Goal: Task Accomplishment & Management: Use online tool/utility

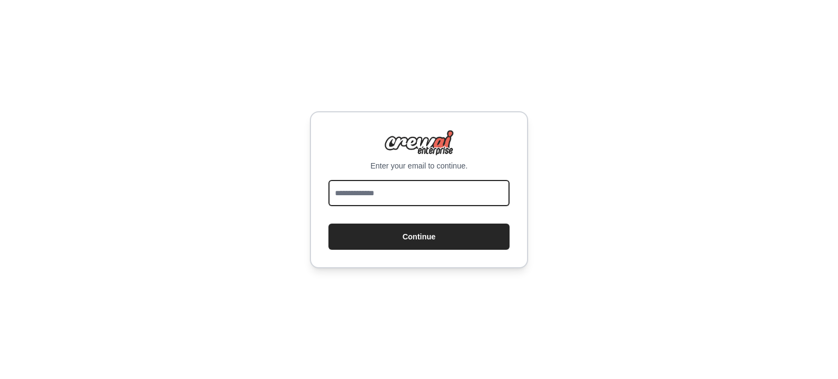
click at [401, 196] on input "email" at bounding box center [418, 193] width 181 height 26
type input "**********"
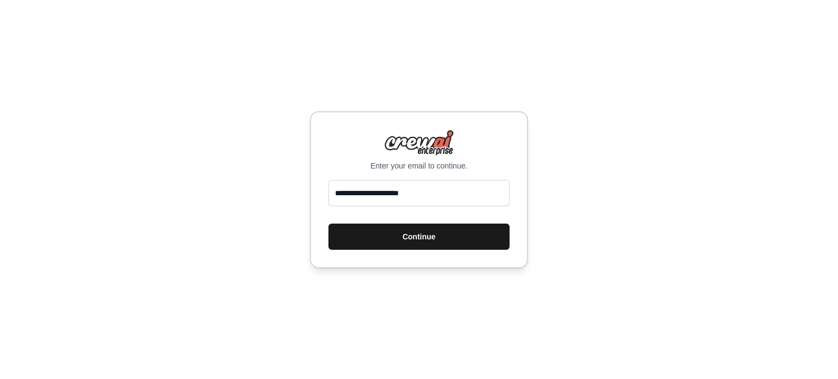
click at [377, 239] on button "Continue" at bounding box center [418, 237] width 181 height 26
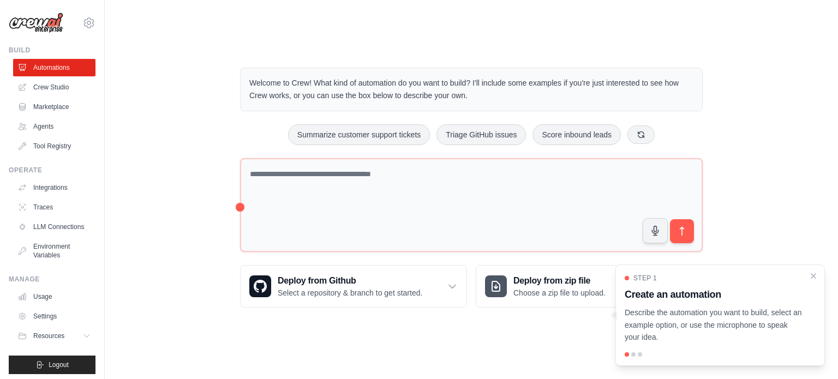
drag, startPoint x: 693, startPoint y: 325, endPoint x: 703, endPoint y: 334, distance: 13.9
click at [703, 334] on p "Describe the automation you want to build, select an example option, or use the…" at bounding box center [713, 324] width 178 height 37
click at [743, 330] on p "Describe the automation you want to build, select an example option, or use the…" at bounding box center [713, 324] width 178 height 37
click at [742, 311] on p "Describe the automation you want to build, select an example option, or use the…" at bounding box center [713, 324] width 178 height 37
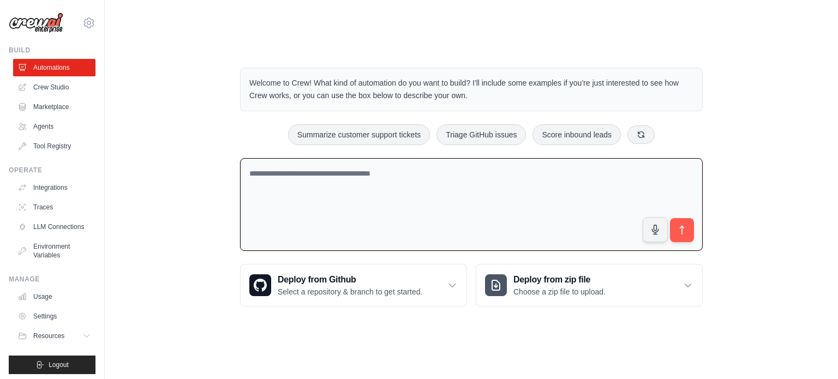
click at [417, 175] on textarea at bounding box center [471, 204] width 462 height 93
click at [393, 159] on textarea at bounding box center [471, 204] width 462 height 93
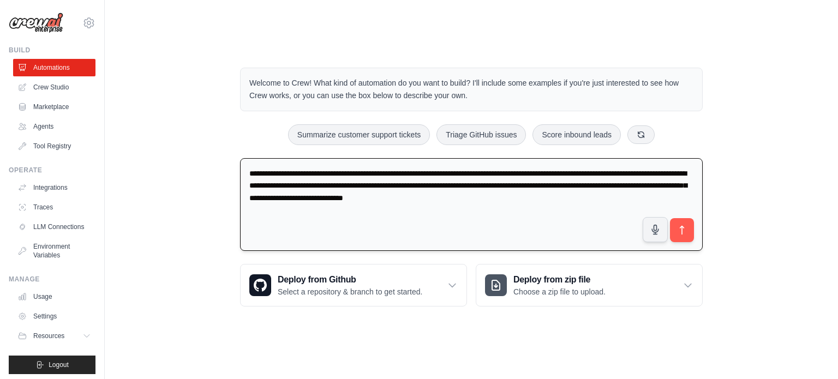
type textarea "**********"
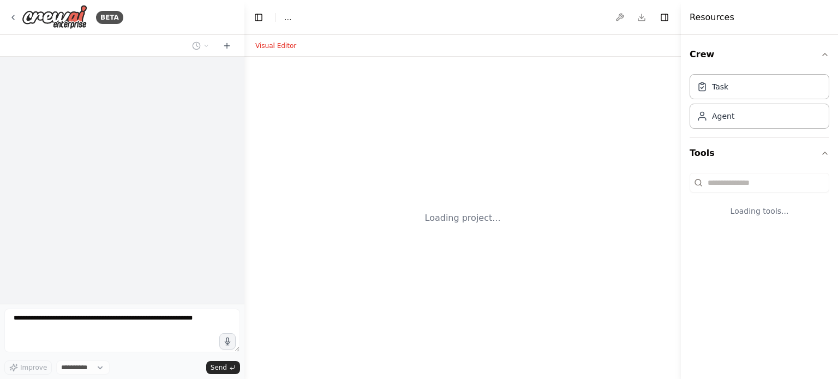
select select "****"
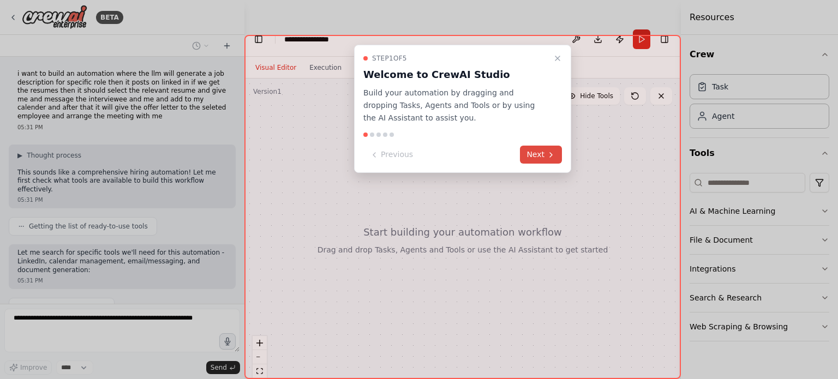
click at [524, 157] on button "Next" at bounding box center [541, 155] width 42 height 18
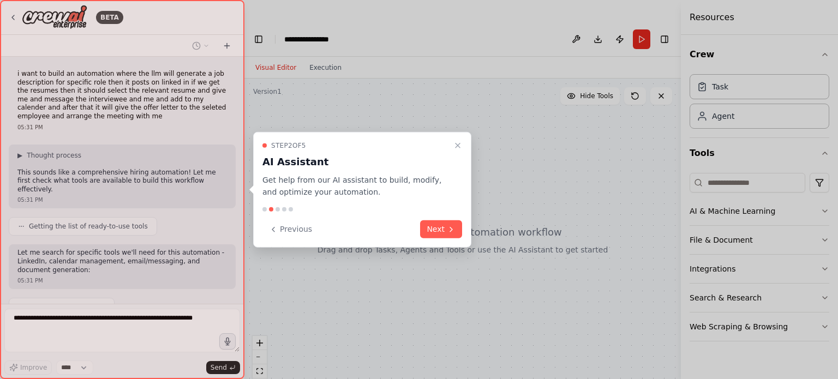
click at [531, 157] on div at bounding box center [419, 189] width 838 height 379
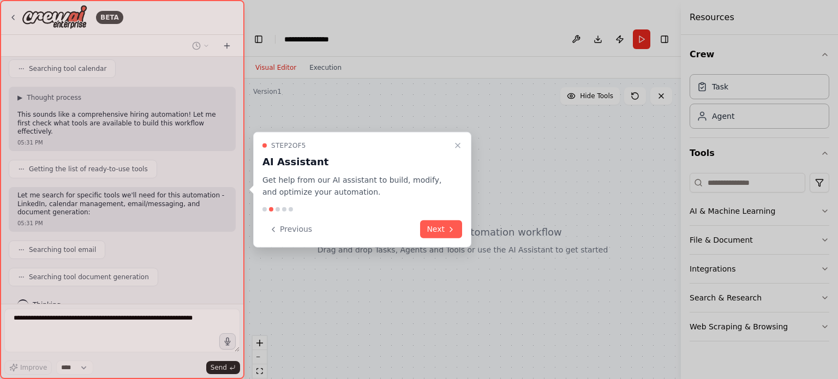
click at [532, 157] on div at bounding box center [419, 189] width 838 height 379
click at [442, 229] on button "Next" at bounding box center [441, 229] width 42 height 18
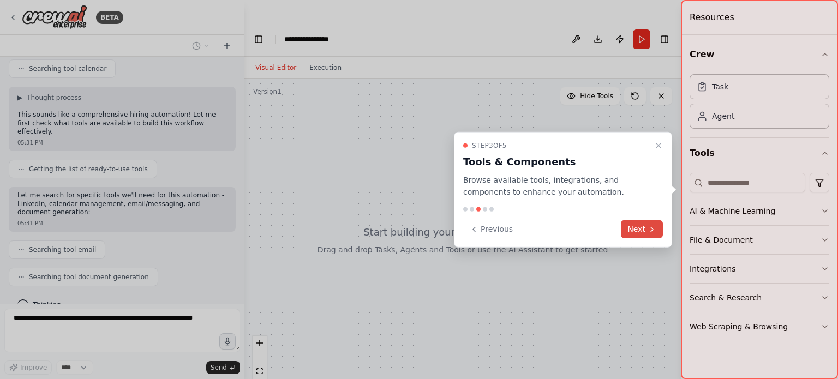
click at [634, 231] on button "Next" at bounding box center [642, 229] width 42 height 18
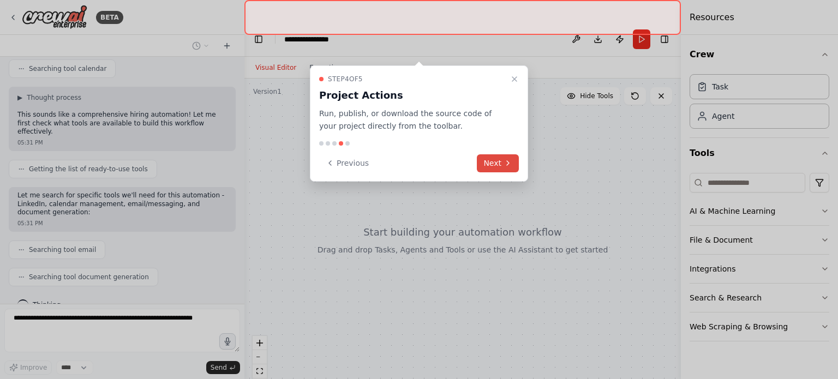
click at [506, 159] on icon at bounding box center [507, 163] width 9 height 9
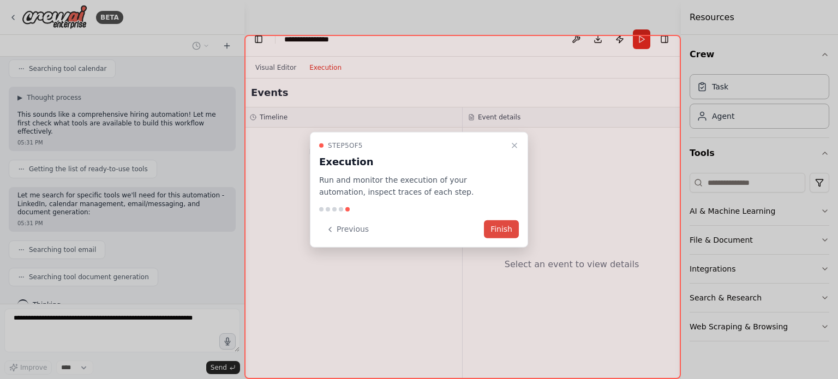
click at [504, 228] on button "Finish" at bounding box center [501, 229] width 35 height 18
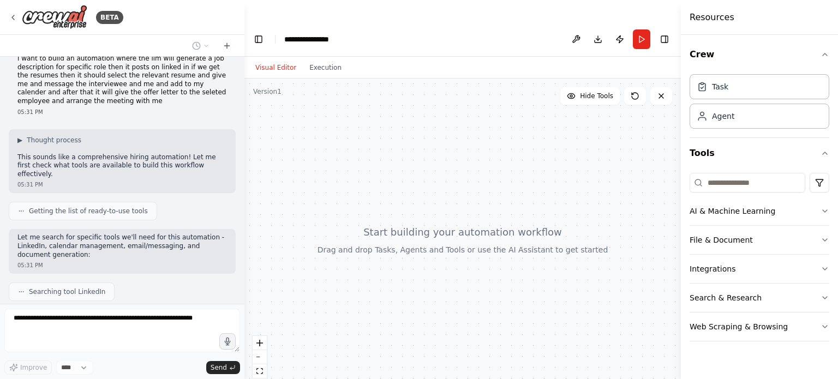
scroll to position [0, 0]
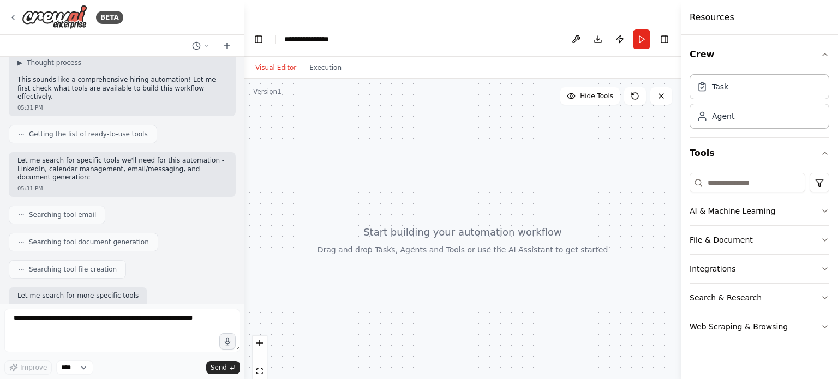
click at [59, 163] on p "Let me search for specific tools we'll need for this automation - LinkedIn, cal…" at bounding box center [121, 170] width 209 height 26
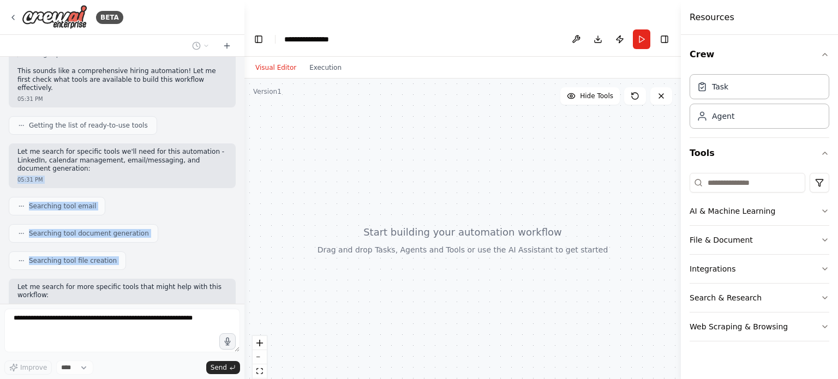
drag, startPoint x: 59, startPoint y: 163, endPoint x: 142, endPoint y: 199, distance: 90.7
click at [142, 199] on div "i want to build an automation where the llm will generate a job description for…" at bounding box center [122, 180] width 244 height 247
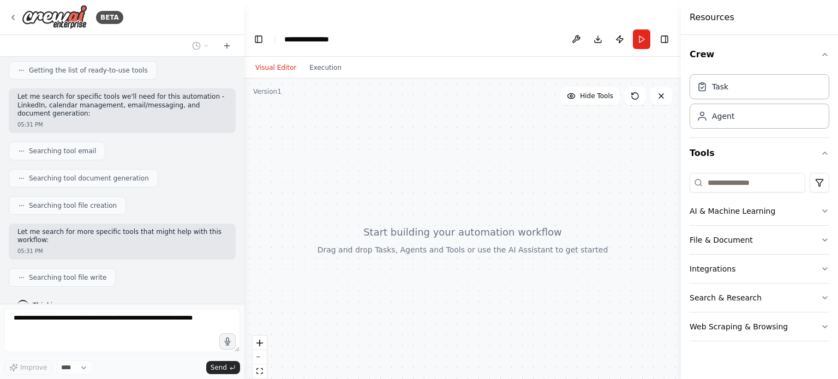
click at [175, 268] on div "Searching tool file write" at bounding box center [122, 277] width 227 height 19
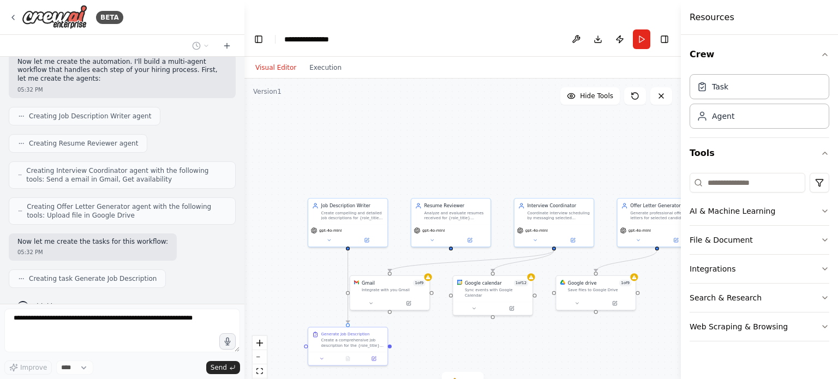
scroll to position [634, 0]
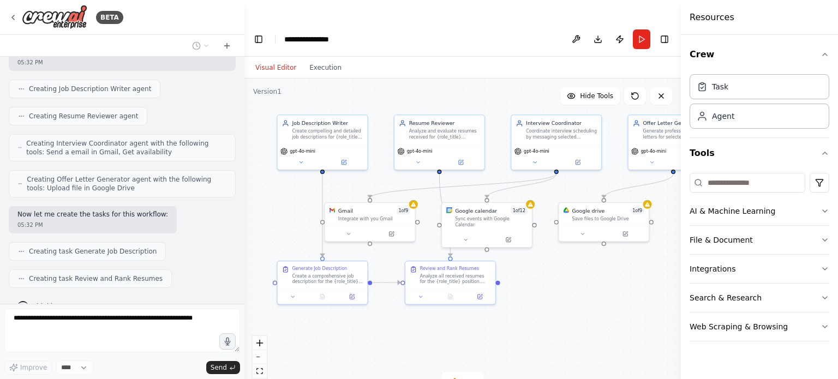
drag, startPoint x: 399, startPoint y: 217, endPoint x: 357, endPoint y: 90, distance: 134.0
click at [357, 90] on div ".deletable-edge-delete-btn { width: 20px; height: 20px; border: 0px solid #ffff…" at bounding box center [462, 240] width 436 height 322
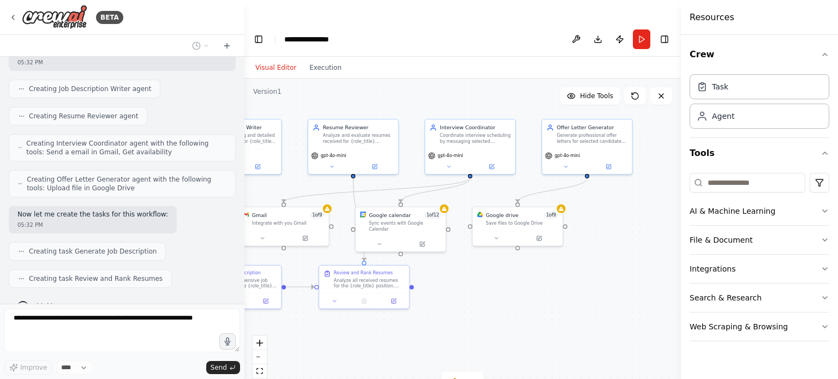
drag, startPoint x: 552, startPoint y: 211, endPoint x: 493, endPoint y: 257, distance: 74.6
click at [493, 257] on div ".deletable-edge-delete-btn { width: 20px; height: 20px; border: 0px solid #ffff…" at bounding box center [462, 240] width 436 height 322
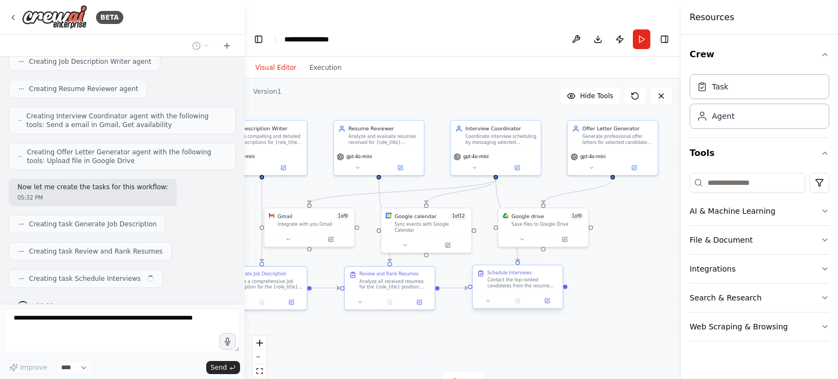
drag, startPoint x: 493, startPoint y: 257, endPoint x: 531, endPoint y: 255, distance: 38.2
click at [531, 255] on div ".deletable-edge-delete-btn { width: 20px; height: 20px; border: 0px solid #ffff…" at bounding box center [462, 240] width 436 height 322
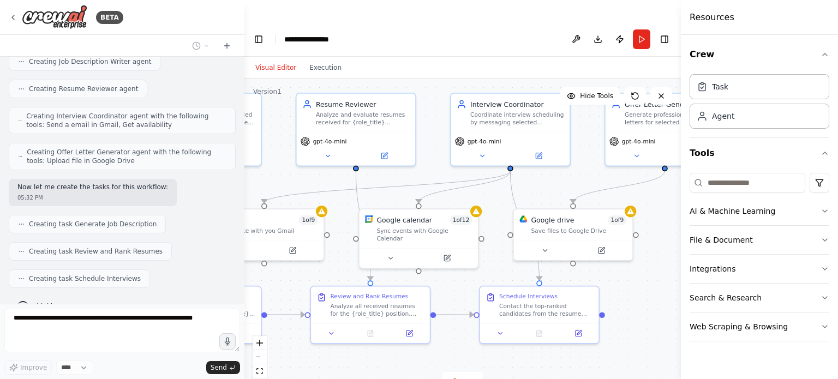
scroll to position [688, 0]
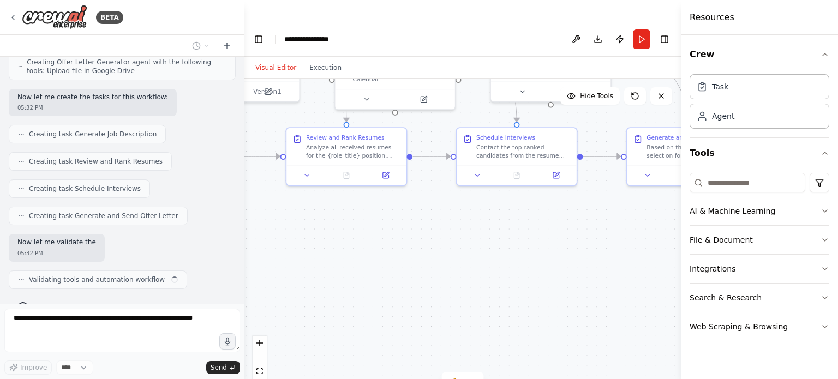
drag, startPoint x: 491, startPoint y: 215, endPoint x: 469, endPoint y: 57, distance: 159.7
click at [469, 79] on div ".deletable-edge-delete-btn { width: 20px; height: 20px; border: 0px solid #ffff…" at bounding box center [462, 240] width 436 height 322
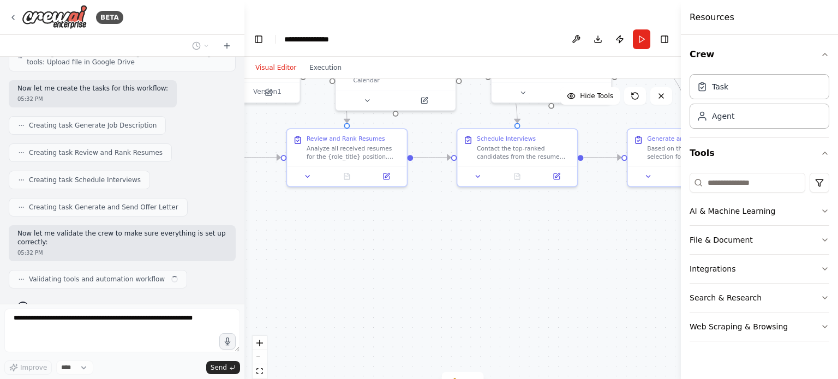
drag, startPoint x: 421, startPoint y: 252, endPoint x: 301, endPoint y: 275, distance: 122.0
click at [301, 275] on div ".deletable-edge-delete-btn { width: 20px; height: 20px; border: 0px solid #ffff…" at bounding box center [462, 240] width 436 height 322
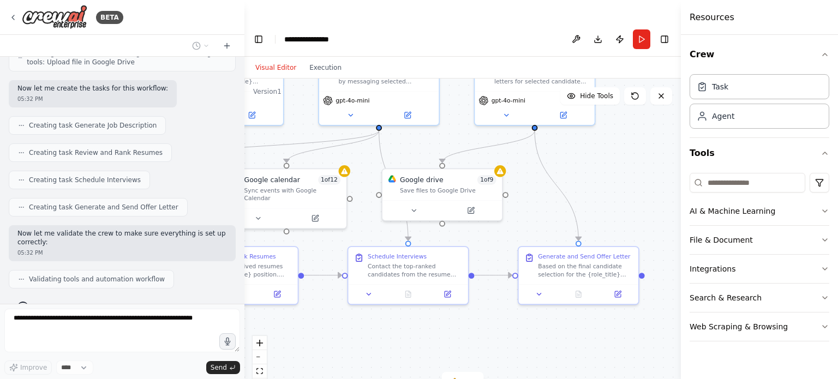
drag, startPoint x: 413, startPoint y: 246, endPoint x: 413, endPoint y: 397, distance: 150.5
click at [413, 378] on html "BETA i want to build an automation where the llm will generate a job descriptio…" at bounding box center [419, 200] width 838 height 401
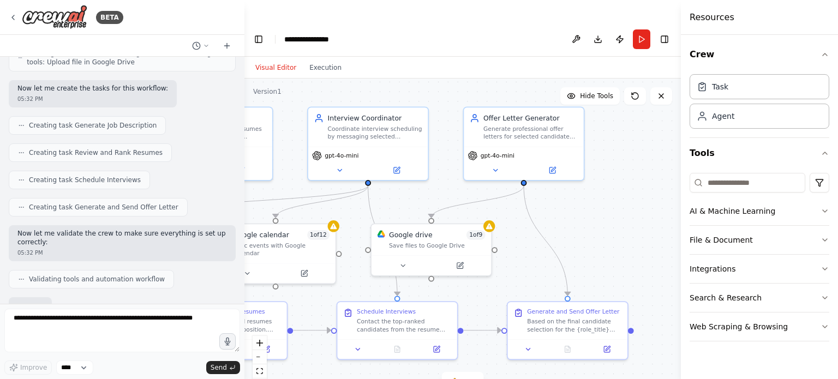
scroll to position [823, 0]
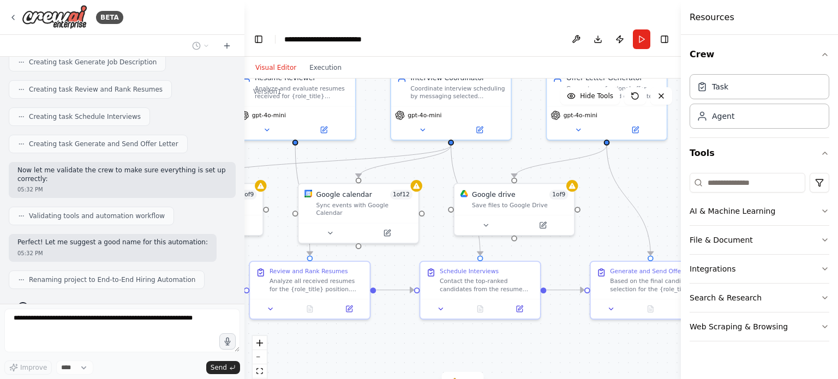
drag, startPoint x: 582, startPoint y: 235, endPoint x: 684, endPoint y: 191, distance: 110.4
click at [684, 191] on div "BETA i want to build an automation where the llm will generate a job descriptio…" at bounding box center [419, 211] width 838 height 379
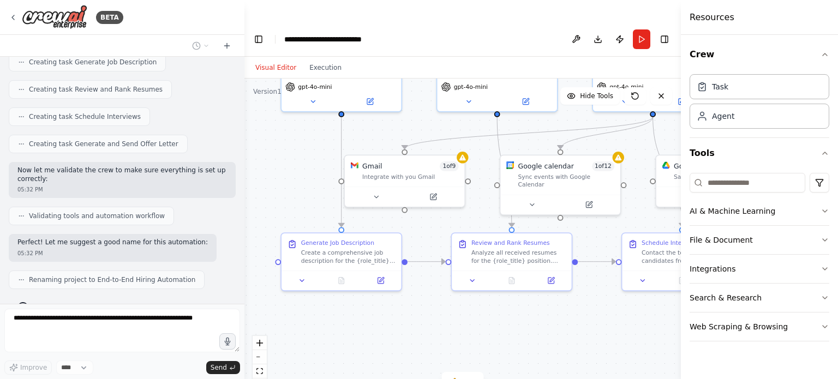
drag, startPoint x: 432, startPoint y: 322, endPoint x: 622, endPoint y: 328, distance: 189.9
click at [622, 328] on div ".deletable-edge-delete-btn { width: 20px; height: 20px; border: 0px solid #ffff…" at bounding box center [462, 240] width 436 height 322
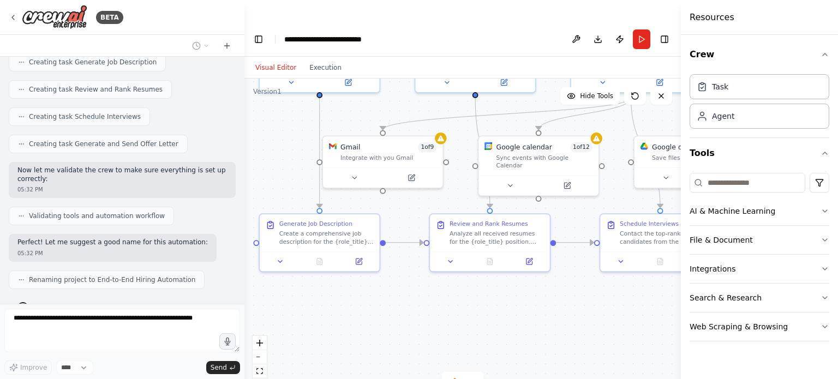
drag, startPoint x: 321, startPoint y: 186, endPoint x: 304, endPoint y: 170, distance: 23.1
click at [304, 170] on div ".deletable-edge-delete-btn { width: 20px; height: 20px; border: 0px solid #ffff…" at bounding box center [462, 240] width 436 height 322
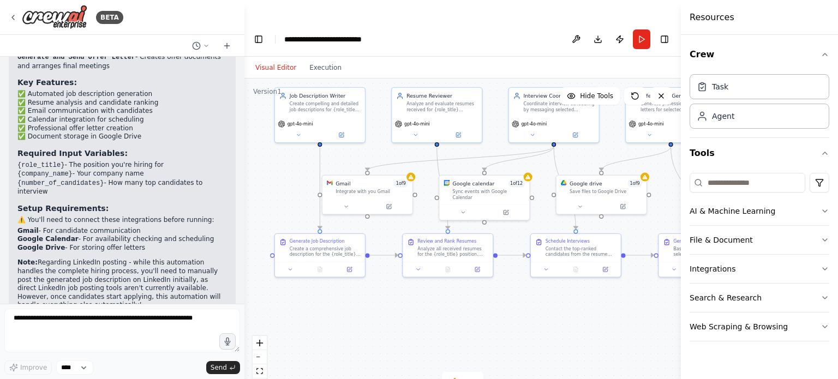
scroll to position [1253, 0]
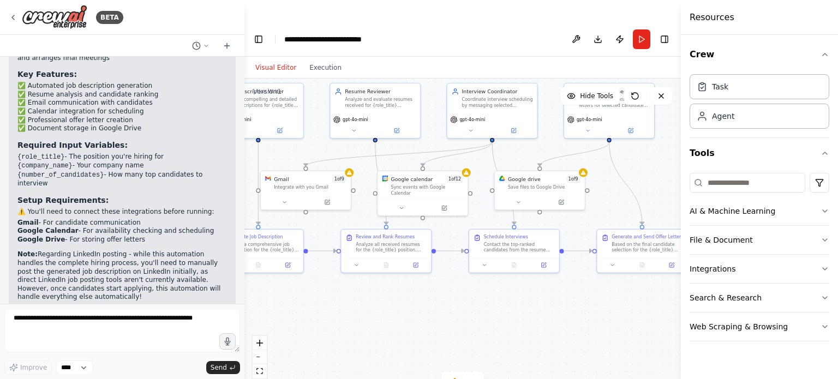
drag, startPoint x: 280, startPoint y: 167, endPoint x: 213, endPoint y: 163, distance: 67.8
click at [213, 163] on div "BETA i want to build an automation where the llm will generate a job descriptio…" at bounding box center [419, 211] width 838 height 379
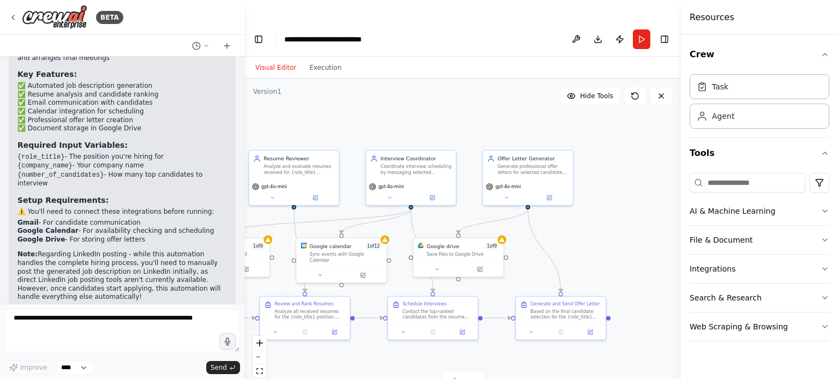
drag, startPoint x: 359, startPoint y: 297, endPoint x: 289, endPoint y: 345, distance: 84.7
click at [289, 345] on div ".deletable-edge-delete-btn { width: 20px; height: 20px; border: 0px solid #ffff…" at bounding box center [462, 240] width 436 height 322
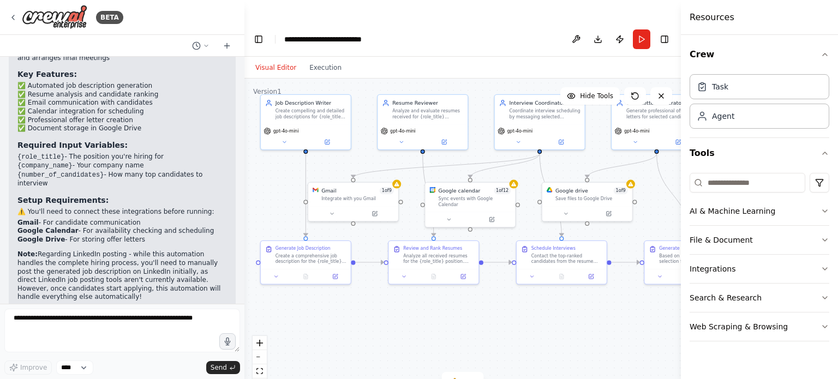
drag, startPoint x: 364, startPoint y: 327, endPoint x: 488, endPoint y: 305, distance: 125.7
click at [488, 305] on div ".deletable-edge-delete-btn { width: 20px; height: 20px; border: 0px solid #ffff…" at bounding box center [462, 240] width 436 height 322
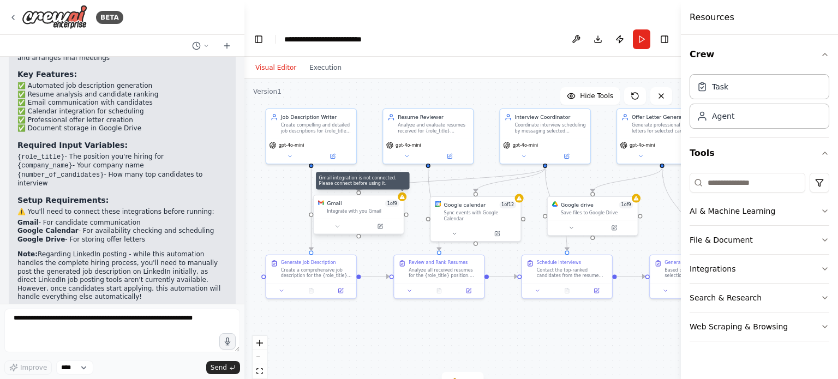
click at [402, 195] on icon at bounding box center [402, 197] width 5 height 4
click at [364, 222] on button at bounding box center [379, 226] width 41 height 9
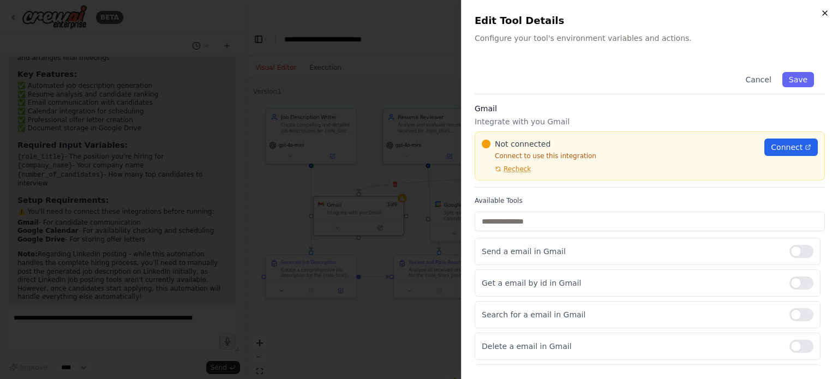
click at [825, 17] on icon "button" at bounding box center [824, 13] width 9 height 9
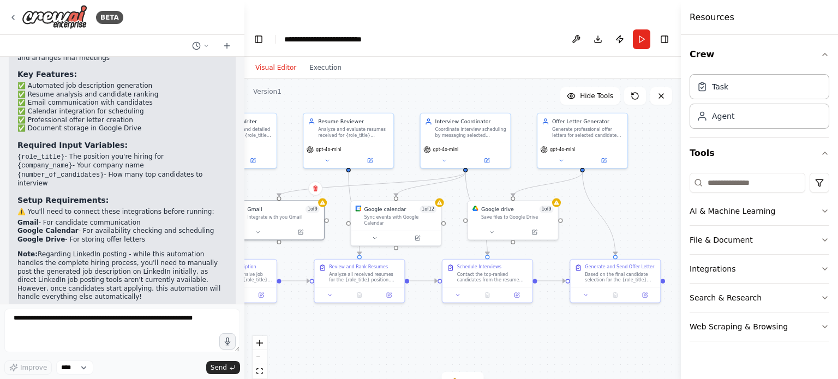
drag, startPoint x: 443, startPoint y: 311, endPoint x: 408, endPoint y: 308, distance: 35.0
click at [408, 308] on div ".deletable-edge-delete-btn { width: 20px; height: 20px; border: 0px solid #ffff…" at bounding box center [462, 240] width 436 height 322
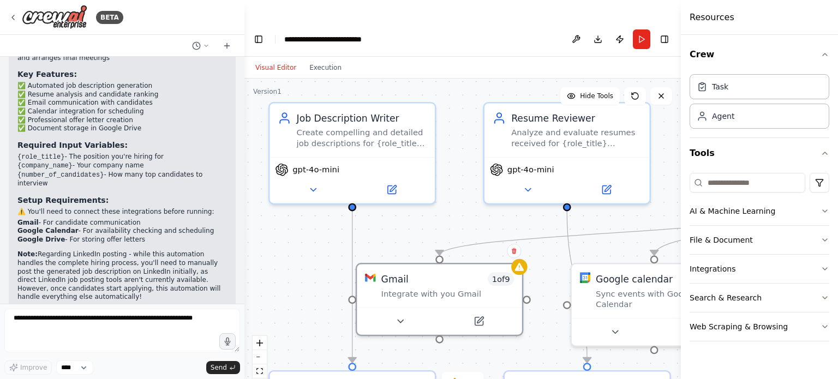
drag, startPoint x: 378, startPoint y: 202, endPoint x: 541, endPoint y: 303, distance: 191.6
click at [541, 303] on div ".deletable-edge-delete-btn { width: 20px; height: 20px; border: 0px solid #ffff…" at bounding box center [462, 240] width 436 height 322
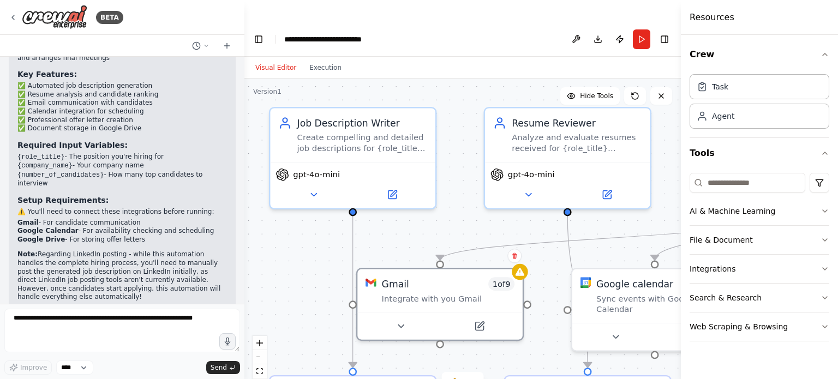
drag, startPoint x: 460, startPoint y: 196, endPoint x: 246, endPoint y: 195, distance: 214.3
click at [246, 195] on div ".deletable-edge-delete-btn { width: 20px; height: 20px; border: 0px solid #ffff…" at bounding box center [462, 240] width 436 height 322
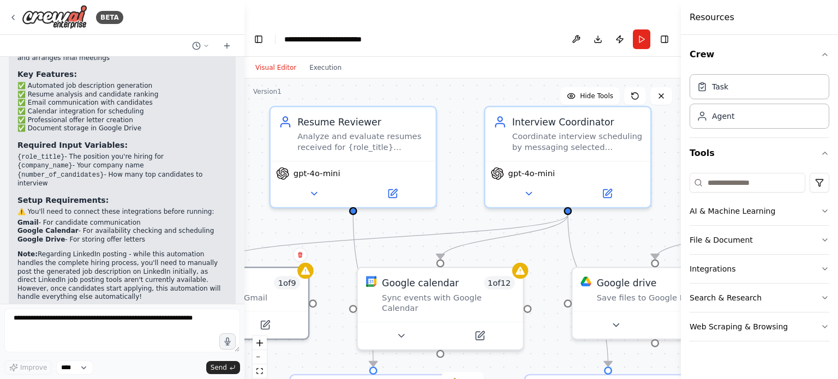
click at [462, 130] on div ".deletable-edge-delete-btn { width: 20px; height: 20px; border: 0px solid #ffff…" at bounding box center [462, 240] width 436 height 322
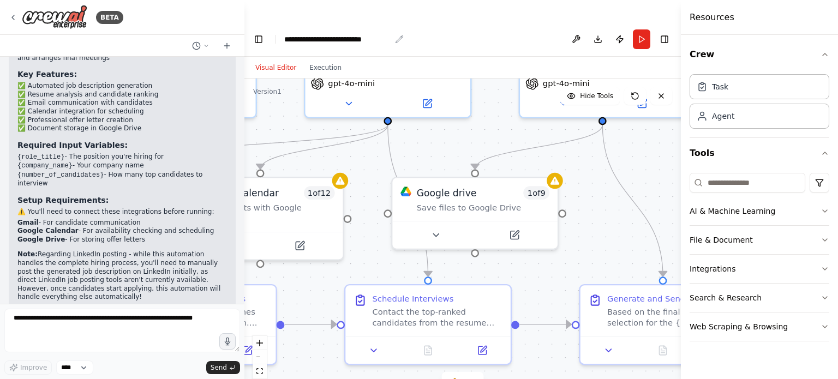
drag, startPoint x: 470, startPoint y: 108, endPoint x: 290, endPoint y: 18, distance: 201.2
click at [290, 22] on main "**********" at bounding box center [462, 211] width 436 height 379
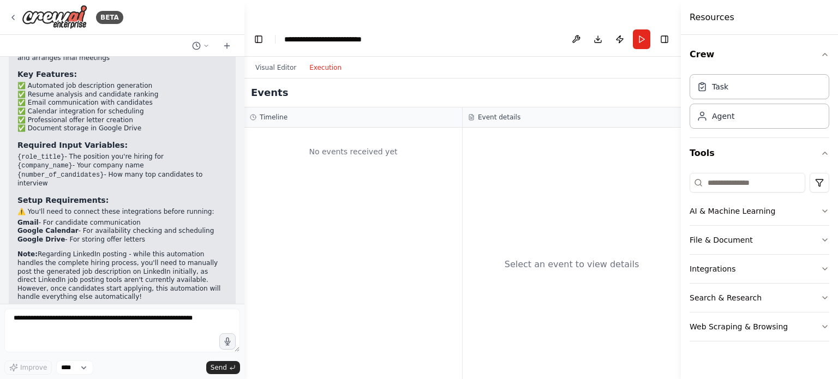
click at [308, 61] on button "Execution" at bounding box center [325, 67] width 45 height 13
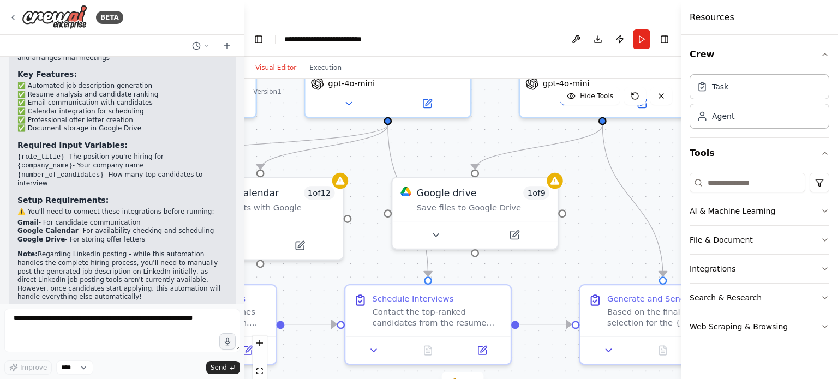
click at [285, 61] on button "Visual Editor" at bounding box center [276, 67] width 54 height 13
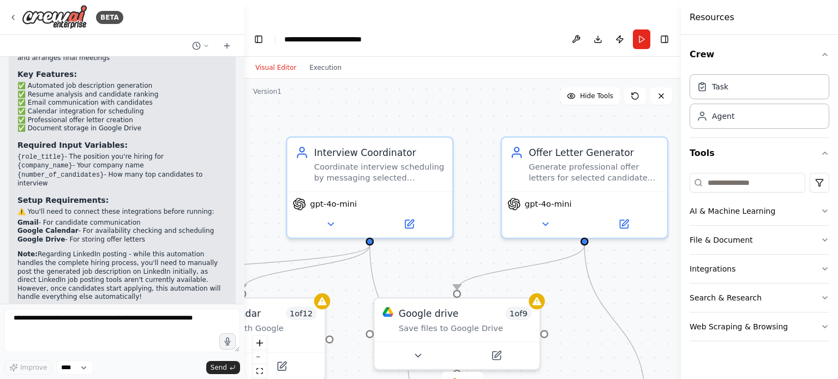
drag, startPoint x: 369, startPoint y: 184, endPoint x: 348, endPoint y: 322, distance: 139.5
click at [348, 322] on div ".deletable-edge-delete-btn { width: 20px; height: 20px; border: 0px solid #ffff…" at bounding box center [462, 240] width 436 height 322
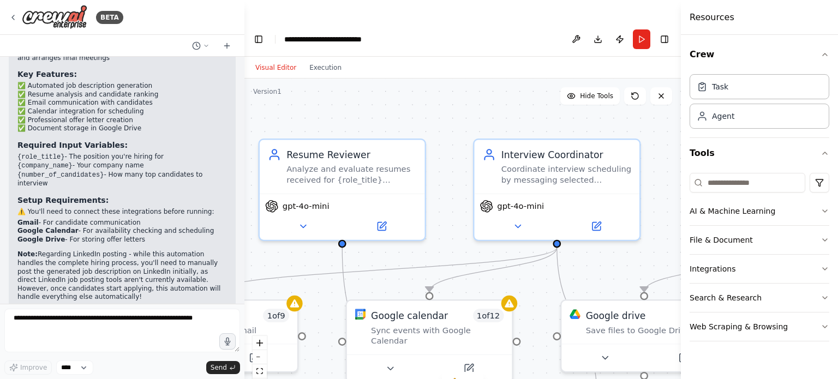
drag, startPoint x: 441, startPoint y: 257, endPoint x: 630, endPoint y: 242, distance: 190.4
click at [630, 242] on div ".deletable-edge-delete-btn { width: 20px; height: 20px; border: 0px solid #ffff…" at bounding box center [462, 240] width 436 height 322
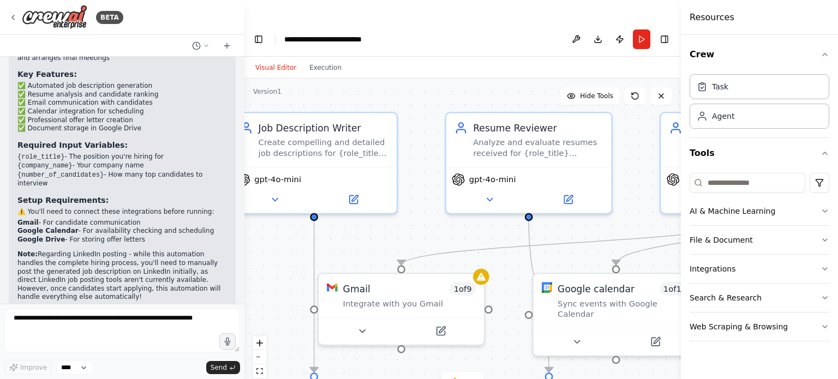
drag, startPoint x: 443, startPoint y: 194, endPoint x: 663, endPoint y: 173, distance: 220.8
click at [663, 173] on div ".deletable-edge-delete-btn { width: 20px; height: 20px; border: 0px solid #ffff…" at bounding box center [462, 240] width 436 height 322
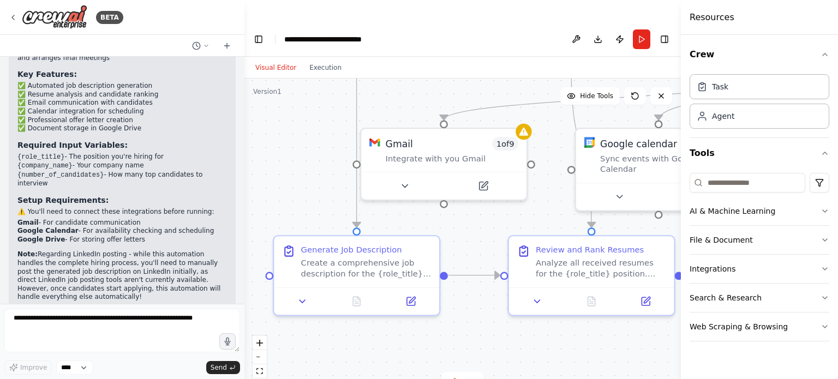
drag, startPoint x: 454, startPoint y: 190, endPoint x: 464, endPoint y: 39, distance: 151.3
click at [464, 57] on div "Visual Editor Execution Version 1 Hide Tools .deletable-edge-delete-btn { width…" at bounding box center [462, 229] width 436 height 344
drag, startPoint x: 464, startPoint y: 39, endPoint x: 471, endPoint y: 17, distance: 23.6
click at [471, 22] on main "**********" at bounding box center [462, 211] width 436 height 379
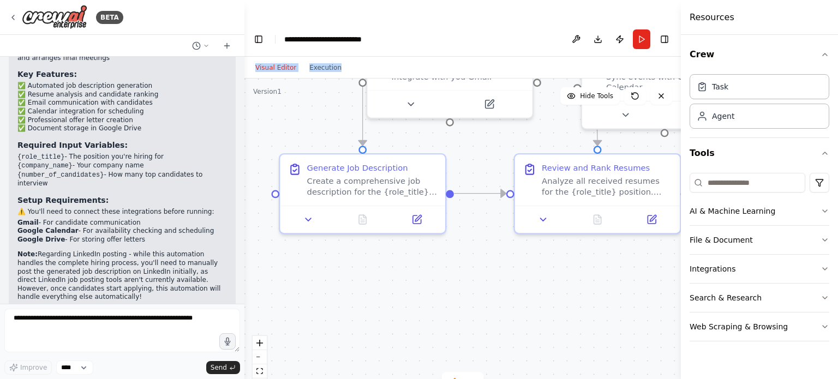
drag, startPoint x: 474, startPoint y: 234, endPoint x: 481, endPoint y: 153, distance: 81.5
click at [481, 153] on div ".deletable-edge-delete-btn { width: 20px; height: 20px; border: 0px solid #ffff…" at bounding box center [462, 240] width 436 height 322
click at [470, 377] on icon at bounding box center [470, 381] width 9 height 9
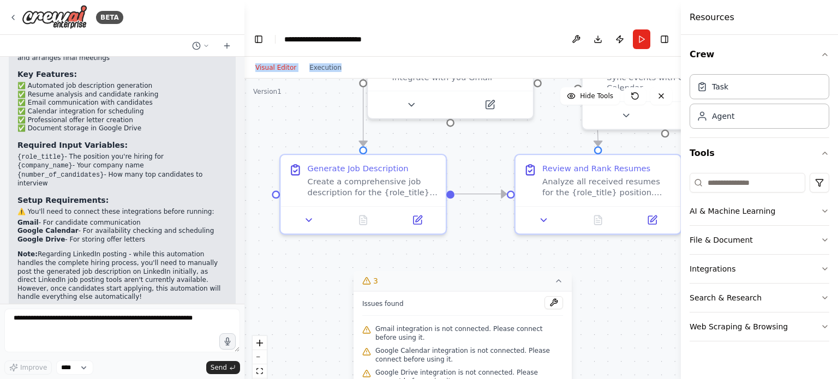
click at [461, 237] on div ".deletable-edge-delete-btn { width: 20px; height: 20px; border: 0px solid #ffff…" at bounding box center [462, 240] width 436 height 322
click at [823, 205] on button "AI & Machine Learning" at bounding box center [759, 211] width 140 height 28
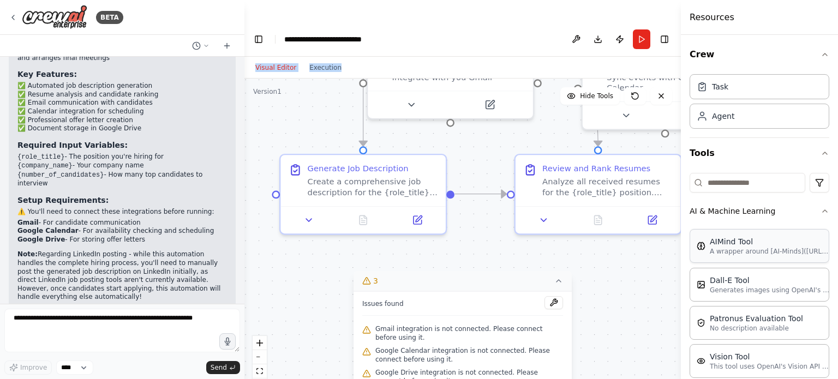
scroll to position [139, 0]
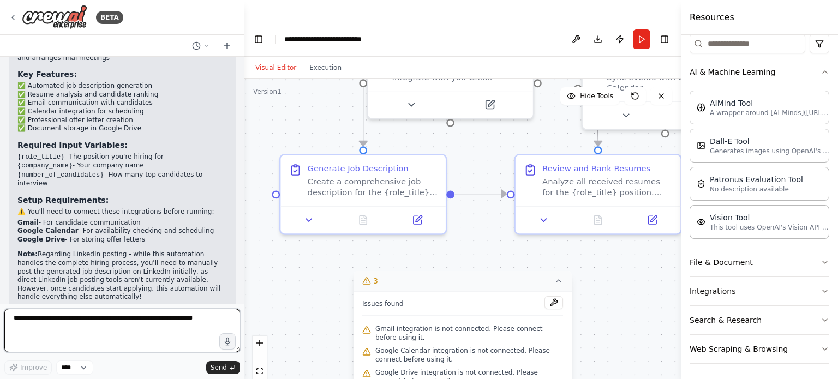
click at [122, 321] on textarea at bounding box center [122, 331] width 236 height 44
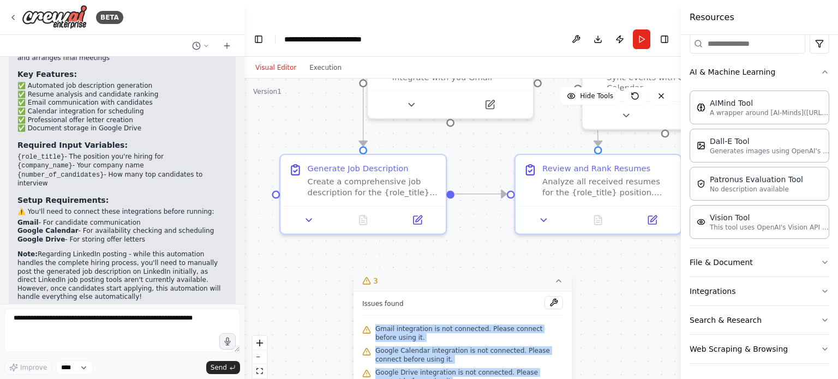
drag, startPoint x: 377, startPoint y: 309, endPoint x: 428, endPoint y: 360, distance: 71.7
click at [428, 360] on div "Issues found Gmail integration is not connected. Please connect before using it…" at bounding box center [462, 341] width 218 height 101
click at [449, 368] on span "Google Drive integration is not connected. Please connect before using it." at bounding box center [469, 376] width 188 height 17
drag, startPoint x: 449, startPoint y: 359, endPoint x: 375, endPoint y: 303, distance: 93.0
click at [375, 303] on div "Issues found Gmail integration is not connected. Please connect before using it…" at bounding box center [462, 341] width 218 height 101
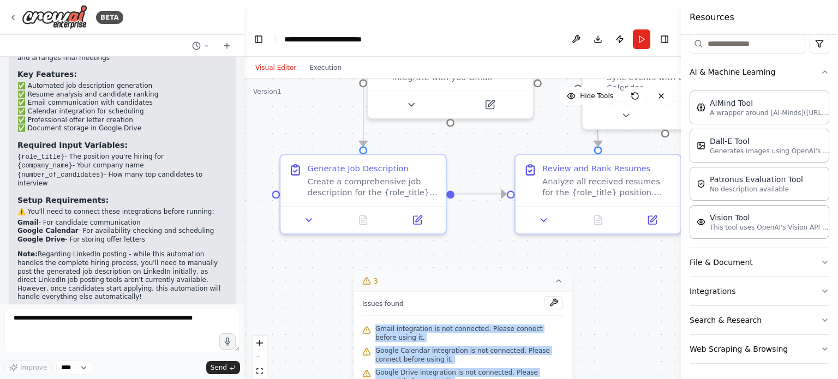
click at [375, 324] on span "Gmail integration is not connected. Please connect before using it." at bounding box center [469, 332] width 188 height 17
drag, startPoint x: 375, startPoint y: 303, endPoint x: 438, endPoint y: 366, distance: 89.1
click at [438, 366] on div "Issues found Gmail integration is not connected. Please connect before using it…" at bounding box center [462, 341] width 218 height 101
click at [436, 366] on div "Google Drive integration is not connected. Please connect before using it." at bounding box center [462, 377] width 201 height 22
drag, startPoint x: 436, startPoint y: 364, endPoint x: 375, endPoint y: 306, distance: 84.1
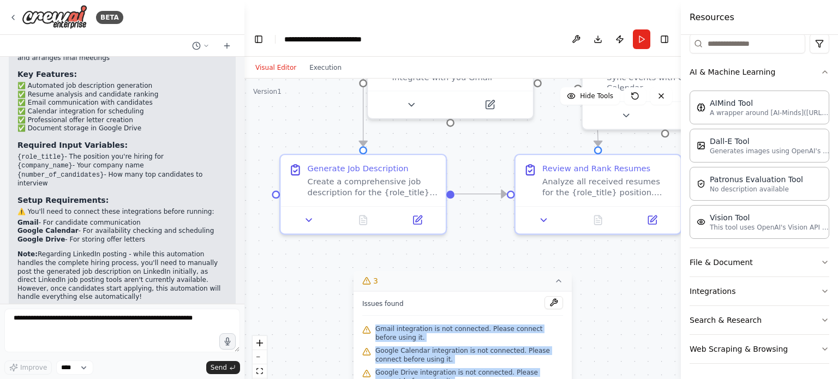
click at [375, 306] on div "Issues found Gmail integration is not connected. Please connect before using it…" at bounding box center [462, 341] width 218 height 101
click at [375, 324] on span "Gmail integration is not connected. Please connect before using it." at bounding box center [469, 332] width 188 height 17
drag, startPoint x: 375, startPoint y: 306, endPoint x: 425, endPoint y: 353, distance: 68.3
click at [425, 353] on div "Issues found Gmail integration is not connected. Please connect before using it…" at bounding box center [462, 341] width 218 height 101
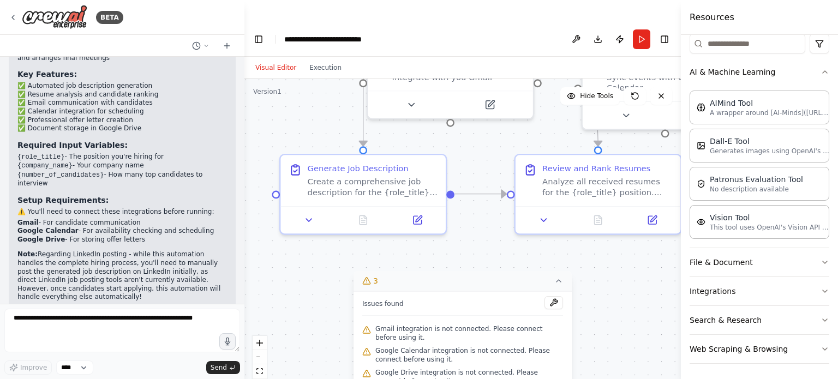
click at [426, 368] on span "Google Drive integration is not connected. Please connect before using it." at bounding box center [469, 376] width 188 height 17
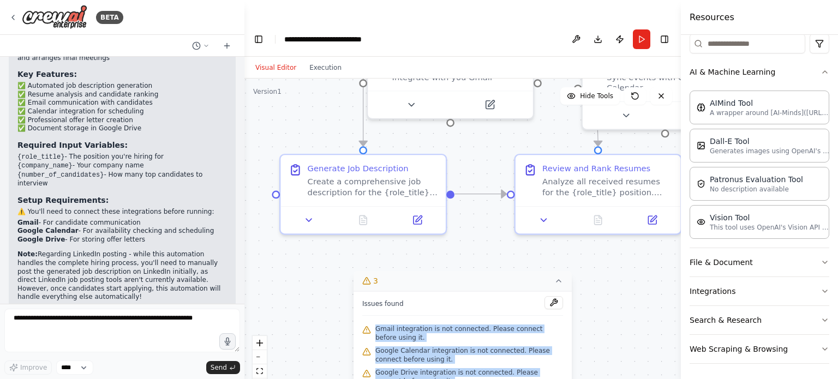
drag, startPoint x: 426, startPoint y: 359, endPoint x: 378, endPoint y: 307, distance: 71.4
click at [378, 307] on div "Issues found Gmail integration is not connected. Please connect before using it…" at bounding box center [462, 341] width 218 height 101
click at [378, 324] on span "Gmail integration is not connected. Please connect before using it." at bounding box center [469, 332] width 188 height 17
drag, startPoint x: 378, startPoint y: 307, endPoint x: 432, endPoint y: 358, distance: 74.1
click at [432, 358] on div "Issues found Gmail integration is not connected. Please connect before using it…" at bounding box center [462, 341] width 218 height 101
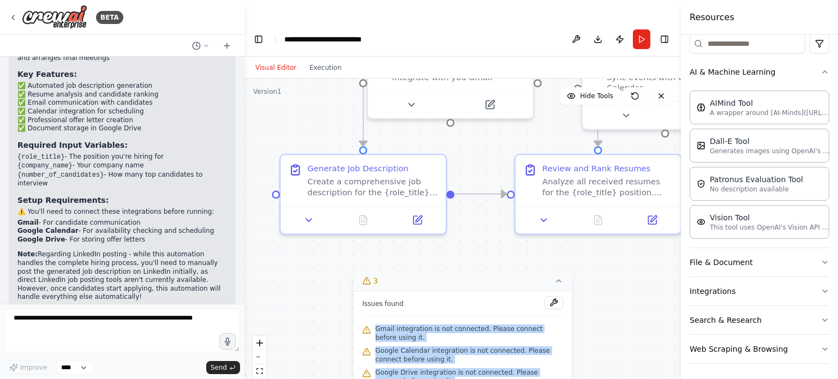
click at [432, 368] on span "Google Drive integration is not connected. Please connect before using it." at bounding box center [469, 376] width 188 height 17
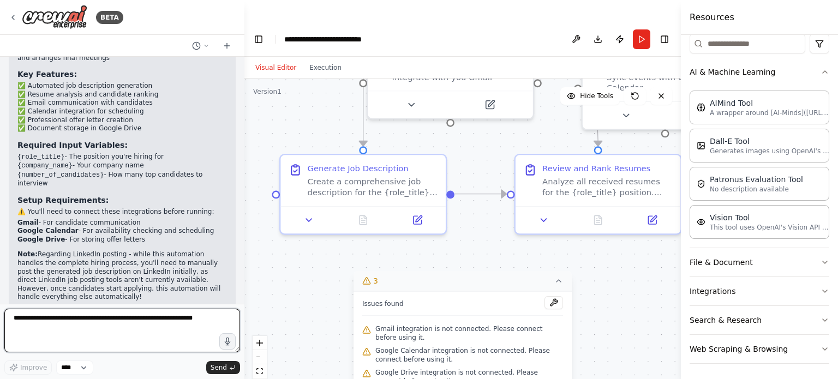
click at [115, 324] on textarea at bounding box center [122, 331] width 236 height 44
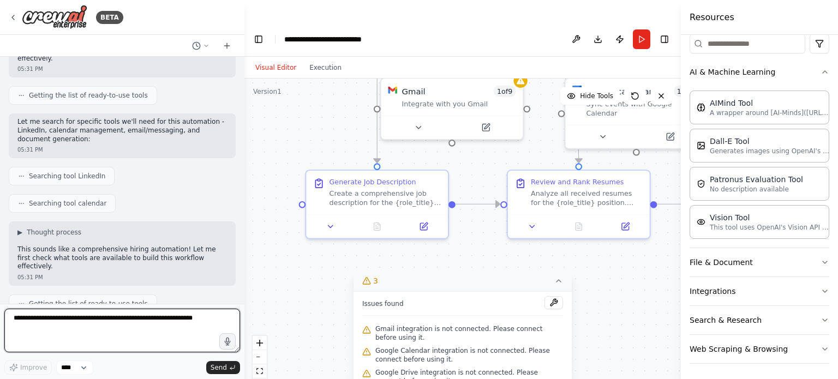
scroll to position [0, 0]
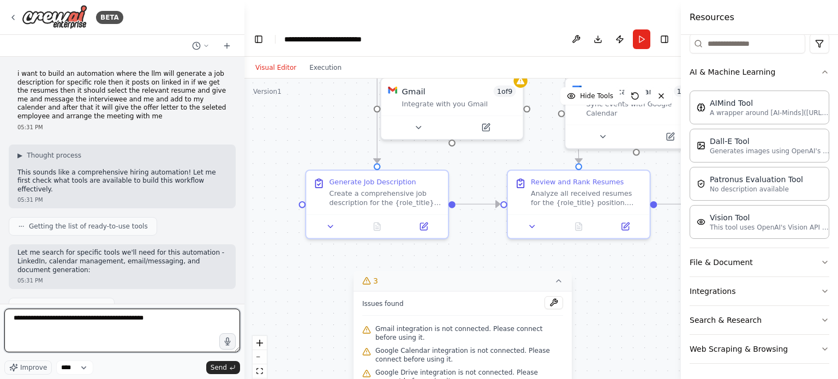
click at [122, 318] on textarea "**********" at bounding box center [122, 331] width 236 height 44
click at [107, 330] on textarea "**********" at bounding box center [122, 331] width 236 height 44
type textarea "**********"
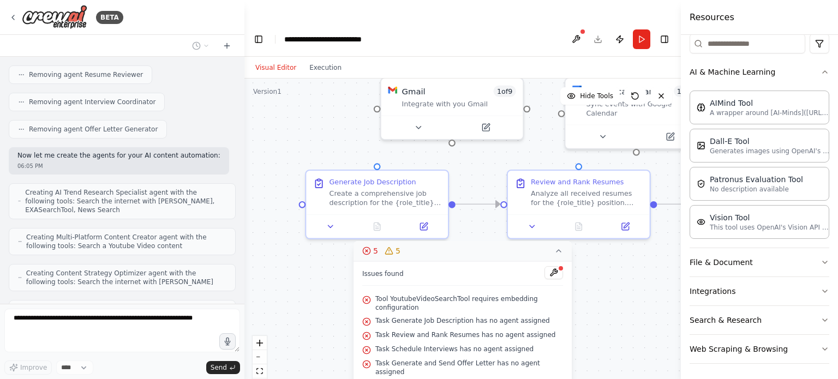
scroll to position [1956, 0]
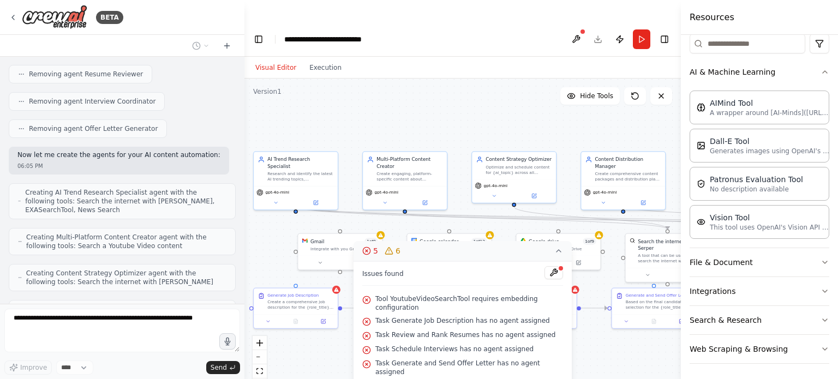
drag, startPoint x: 311, startPoint y: 194, endPoint x: 242, endPoint y: 269, distance: 101.9
click at [242, 269] on div "BETA i want to build an automation where the llm will generate a job descriptio…" at bounding box center [419, 211] width 838 height 379
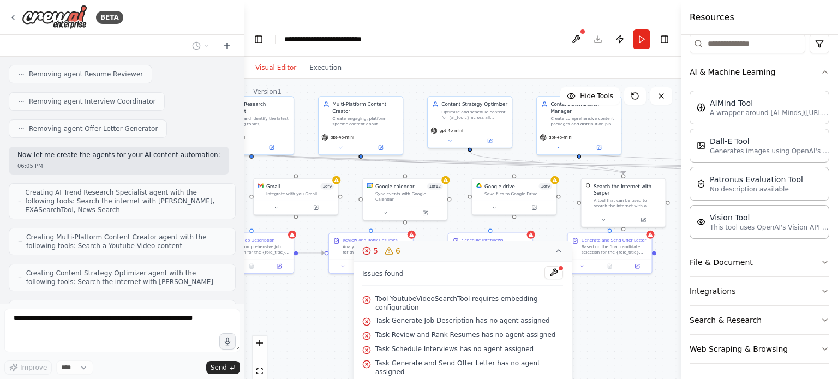
scroll to position [2019, 0]
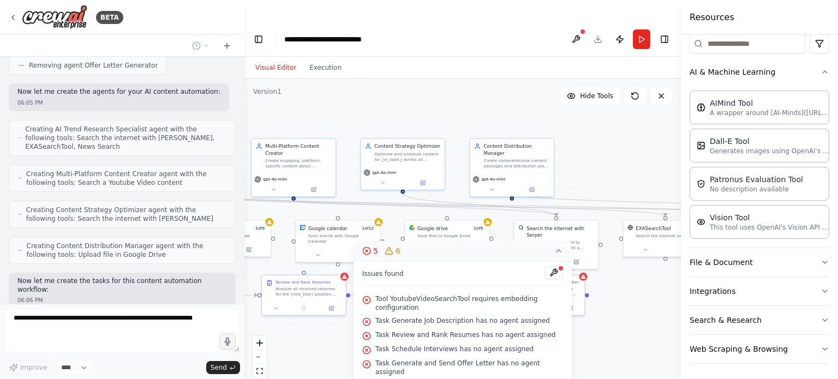
drag, startPoint x: 351, startPoint y: 109, endPoint x: 238, endPoint y: 97, distance: 114.1
click at [238, 97] on div "BETA i want to build an automation where the llm will generate a job descriptio…" at bounding box center [419, 211] width 838 height 379
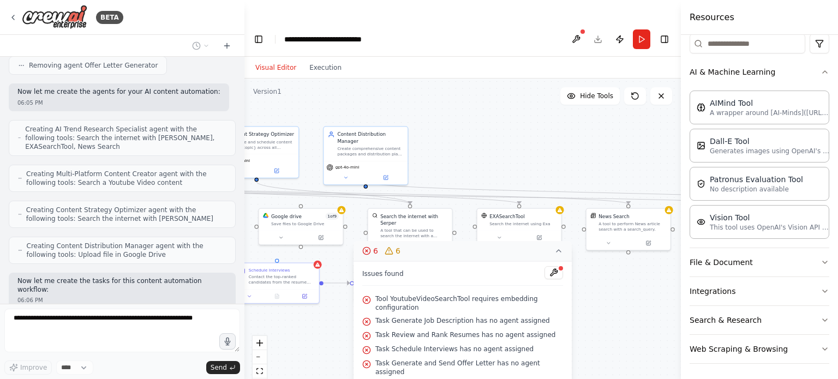
drag, startPoint x: 421, startPoint y: 88, endPoint x: 243, endPoint y: 71, distance: 178.5
click at [243, 71] on div "BETA i want to build an automation where the llm will generate a job descriptio…" at bounding box center [419, 211] width 838 height 379
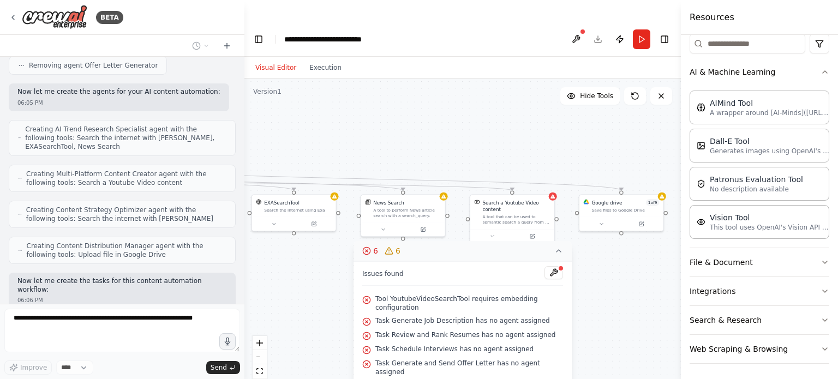
drag, startPoint x: 423, startPoint y: 99, endPoint x: 227, endPoint y: 90, distance: 196.5
click at [227, 90] on div "BETA i want to build an automation where the llm will generate a job descriptio…" at bounding box center [419, 211] width 838 height 379
drag, startPoint x: 338, startPoint y: 80, endPoint x: 294, endPoint y: 79, distance: 43.6
click at [294, 79] on div ".deletable-edge-delete-btn { width: 20px; height: 20px; border: 0px solid #ffff…" at bounding box center [462, 240] width 436 height 322
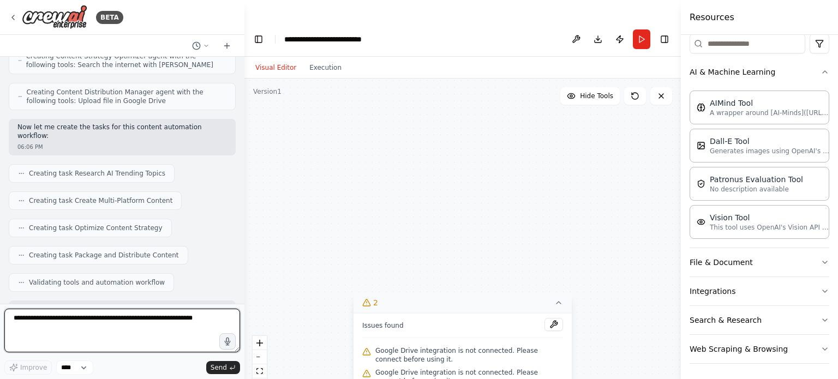
scroll to position [2476, 0]
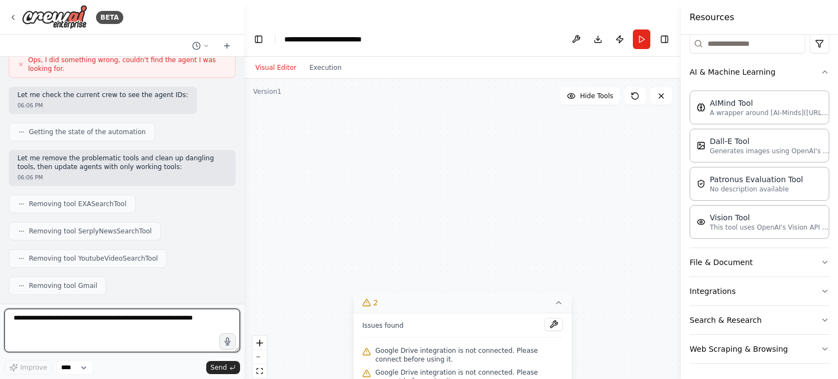
click at [159, 322] on textarea at bounding box center [122, 331] width 236 height 44
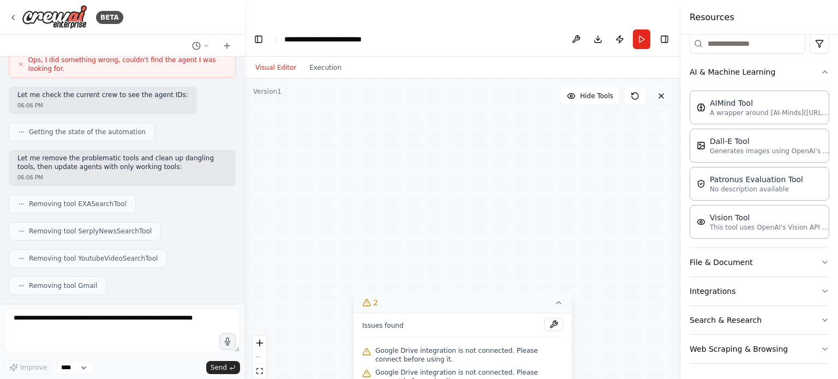
click at [660, 94] on icon at bounding box center [661, 96] width 4 height 4
click at [635, 93] on icon at bounding box center [635, 96] width 7 height 7
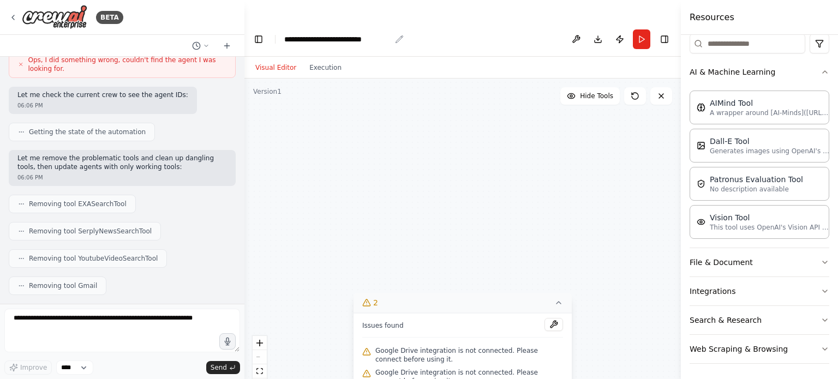
click at [290, 34] on div "**********" at bounding box center [337, 39] width 106 height 11
drag, startPoint x: 290, startPoint y: 19, endPoint x: 388, endPoint y: 19, distance: 98.2
click at [388, 34] on div "**********" at bounding box center [337, 39] width 106 height 11
click at [206, 44] on icon at bounding box center [206, 46] width 7 height 7
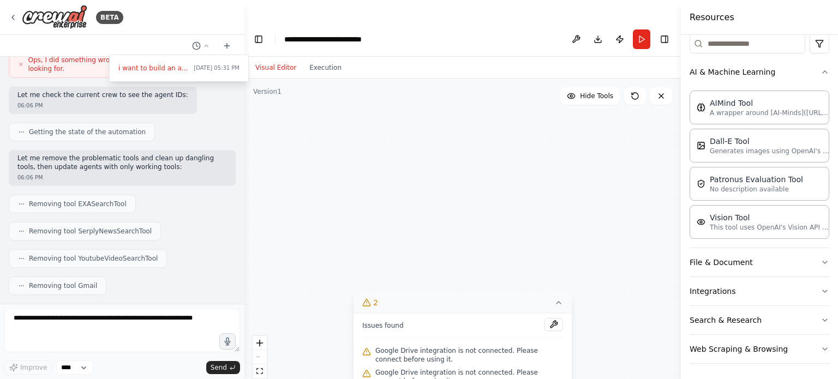
click at [83, 368] on div at bounding box center [122, 189] width 244 height 379
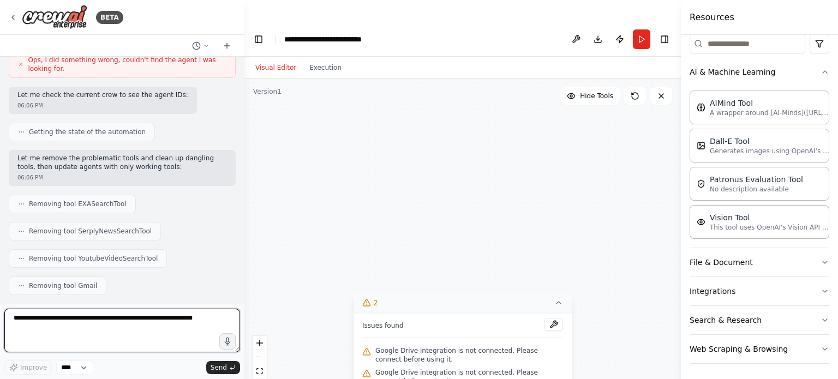
click at [89, 320] on textarea at bounding box center [122, 331] width 236 height 44
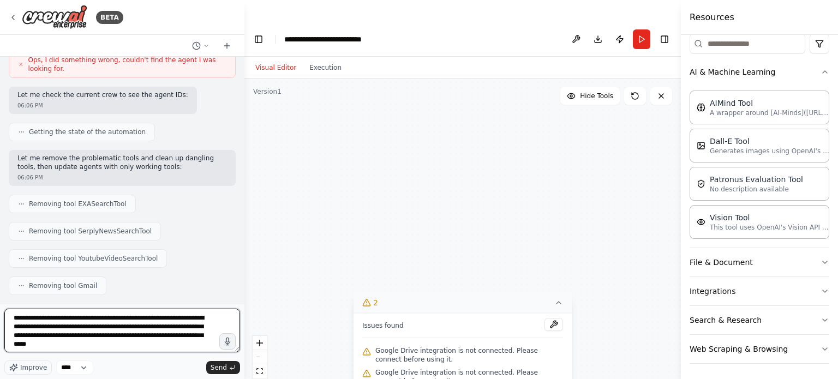
type textarea "**********"
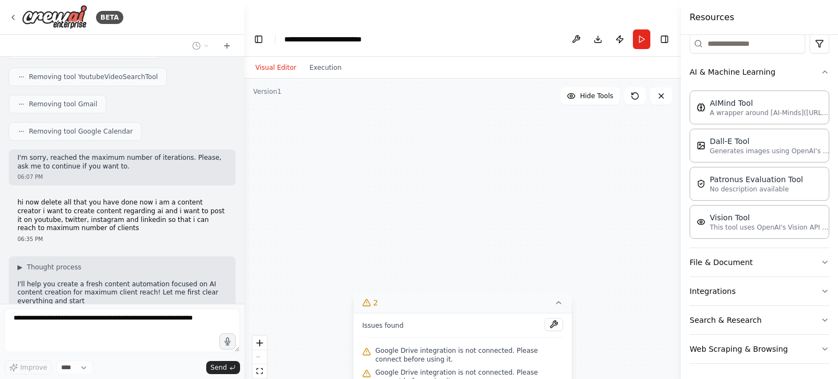
scroll to position [2666, 0]
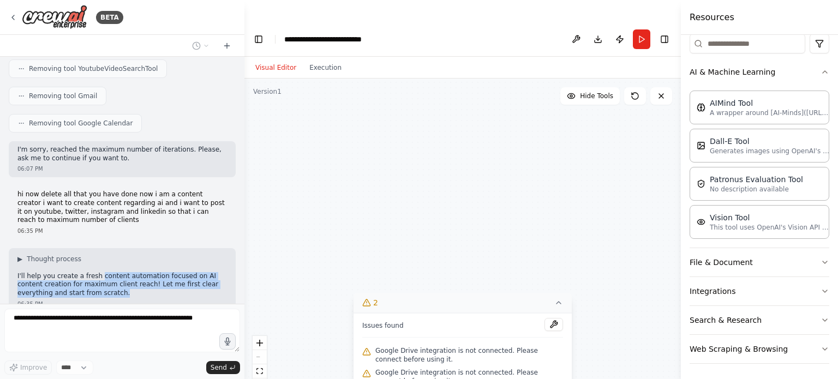
drag, startPoint x: 93, startPoint y: 205, endPoint x: 180, endPoint y: 220, distance: 88.0
click at [180, 272] on p "I'll help you create a fresh content automation focused on AI content creation …" at bounding box center [121, 285] width 209 height 26
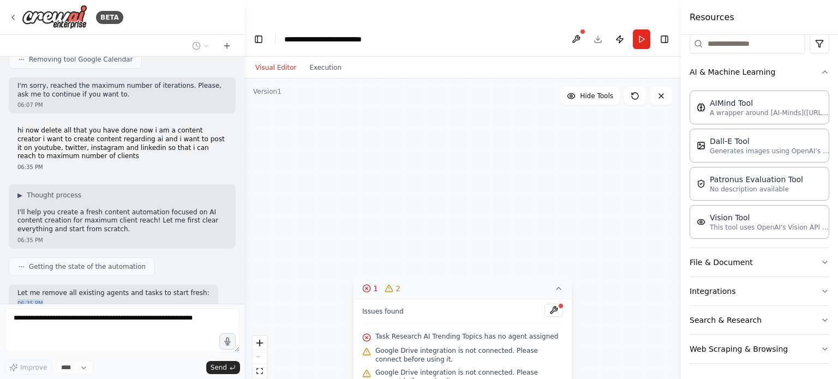
drag, startPoint x: 128, startPoint y: 227, endPoint x: 188, endPoint y: 223, distance: 59.6
click at [188, 285] on div "Let me remove all existing agents and tasks to start fresh: 06:35 PM" at bounding box center [113, 299] width 209 height 28
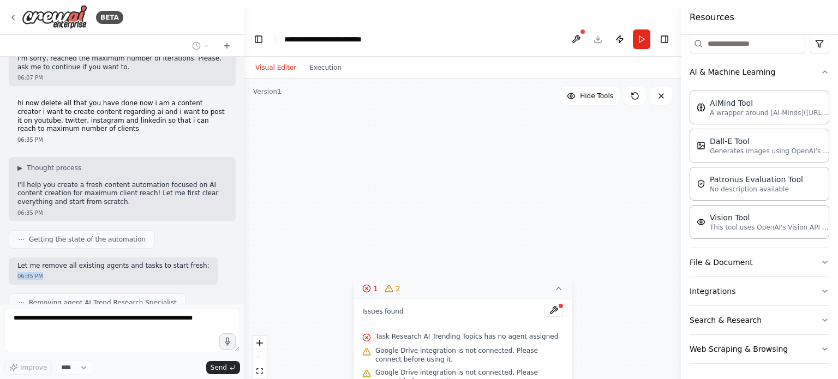
click at [176, 231] on div "i want to build an automation where the llm will generate a job description for…" at bounding box center [122, 180] width 244 height 247
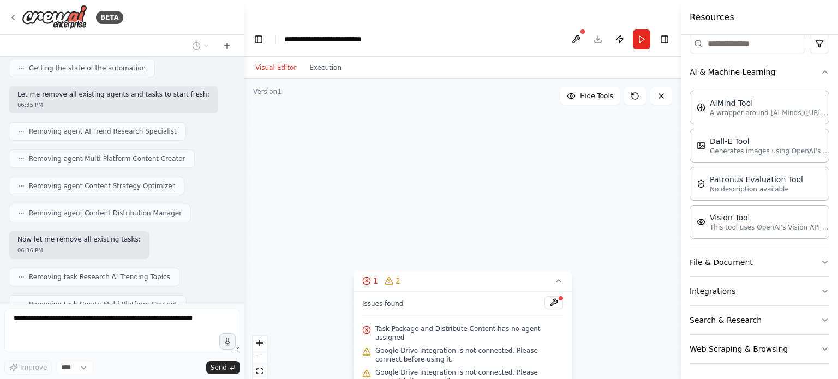
scroll to position [2955, 0]
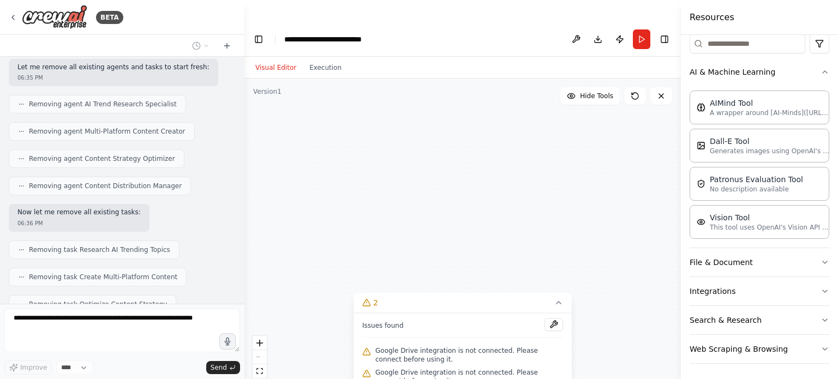
drag, startPoint x: 289, startPoint y: 329, endPoint x: 287, endPoint y: 283, distance: 46.4
click at [287, 283] on div "Google drive 1 of 9 Save files to Google Drive Search the internet with [PERSON…" at bounding box center [462, 240] width 436 height 322
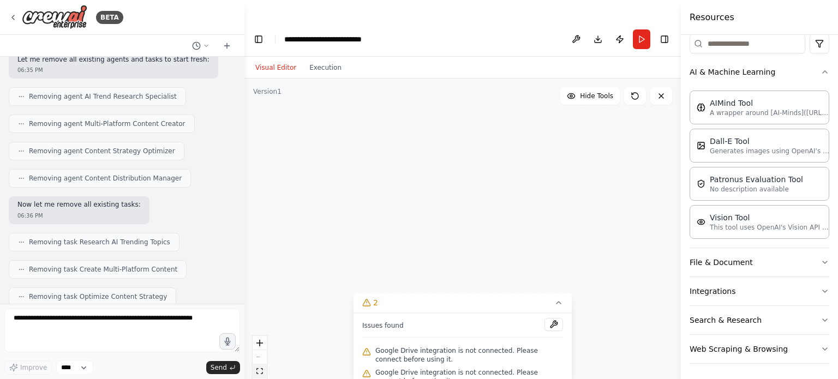
click at [258, 368] on icon "fit view" at bounding box center [259, 371] width 7 height 6
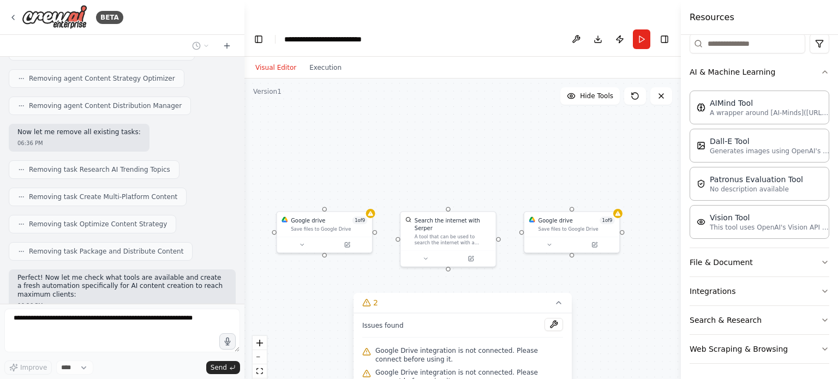
scroll to position [3063, 0]
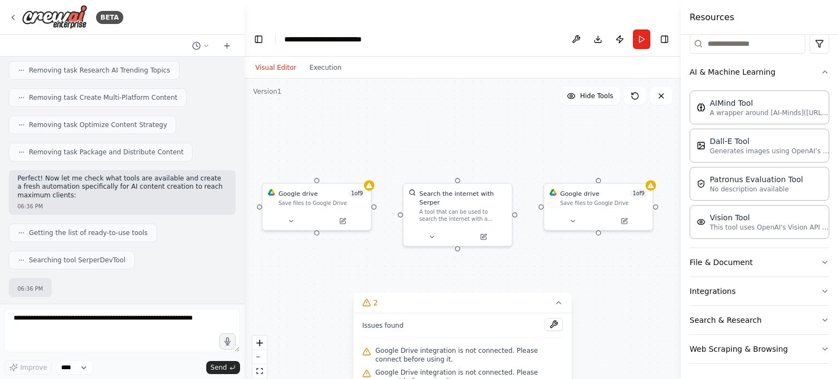
drag, startPoint x: 387, startPoint y: 149, endPoint x: 388, endPoint y: 110, distance: 39.8
click at [388, 110] on div "Google drive 1 of 9 Save files to Google Drive Search the internet with [PERSON…" at bounding box center [462, 240] width 436 height 322
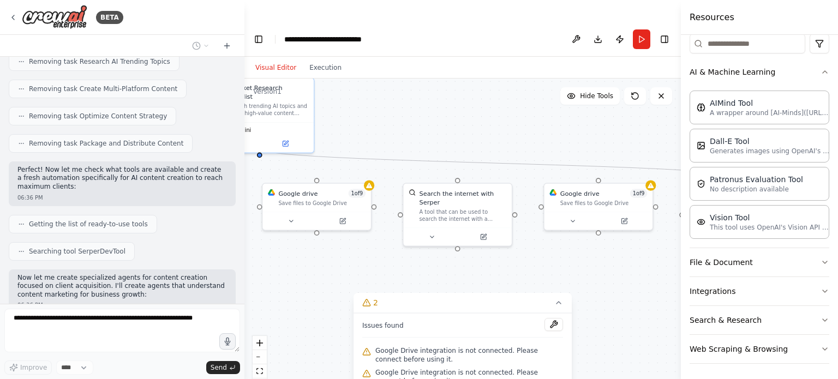
scroll to position [3152, 0]
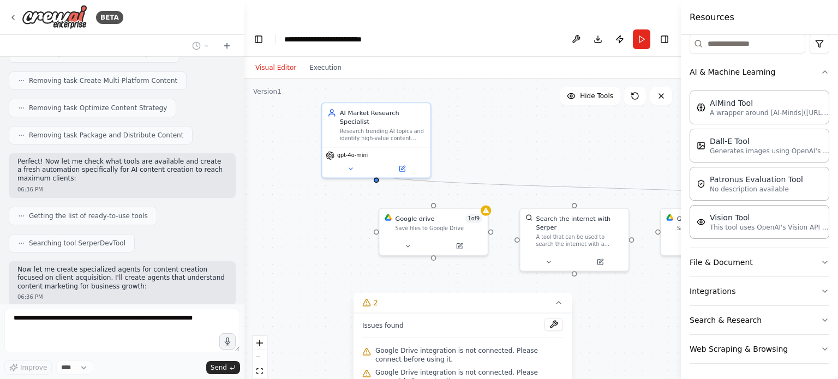
drag, startPoint x: 366, startPoint y: 233, endPoint x: 483, endPoint y: 260, distance: 119.8
click at [483, 260] on div ".deletable-edge-delete-btn { width: 20px; height: 20px; border: 0px solid #ffff…" at bounding box center [462, 240] width 436 height 322
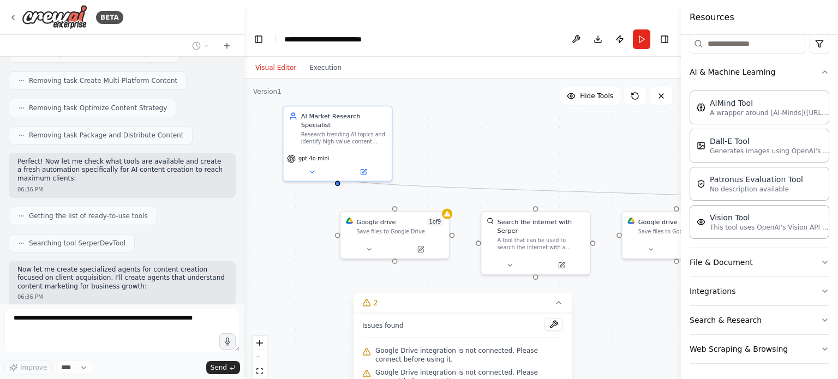
scroll to position [3178, 0]
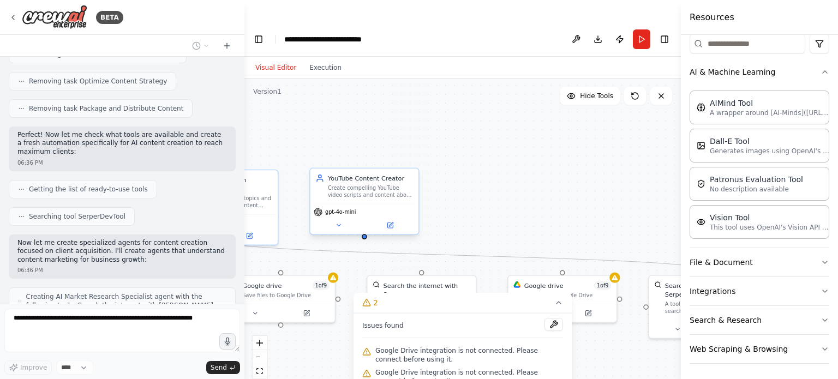
drag, startPoint x: 499, startPoint y: 119, endPoint x: 344, endPoint y: 187, distance: 169.2
click at [344, 187] on div ".deletable-edge-delete-btn { width: 20px; height: 20px; border: 0px solid #ffff…" at bounding box center [462, 240] width 436 height 322
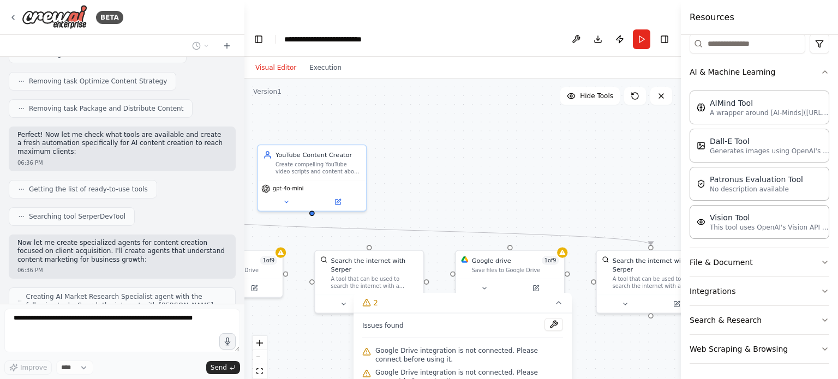
scroll to position [3206, 0]
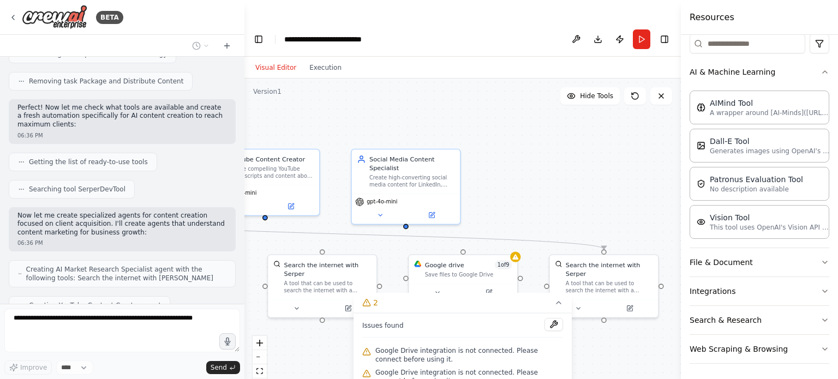
drag, startPoint x: 418, startPoint y: 104, endPoint x: 309, endPoint y: 80, distance: 111.1
click at [309, 80] on div ".deletable-edge-delete-btn { width: 20px; height: 20px; border: 0px solid #ffff…" at bounding box center [462, 240] width 436 height 322
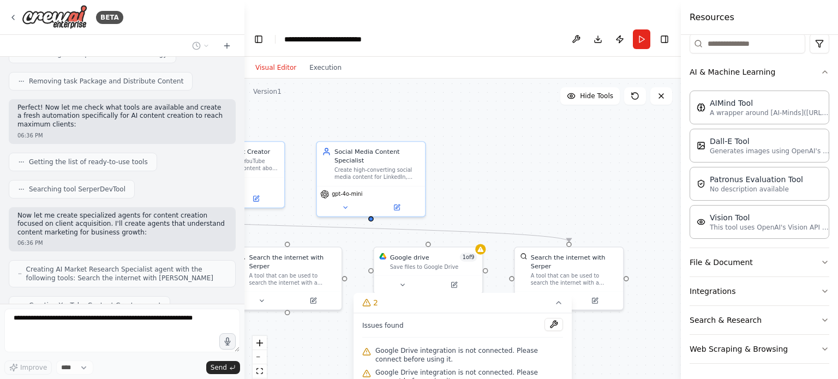
scroll to position [3250, 0]
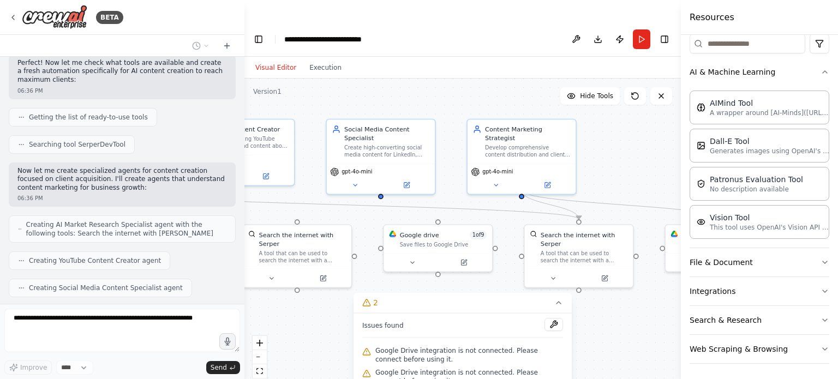
drag, startPoint x: 388, startPoint y: 93, endPoint x: 374, endPoint y: 63, distance: 33.2
click at [374, 79] on div ".deletable-edge-delete-btn { width: 20px; height: 20px; border: 0px solid #ffff…" at bounding box center [462, 240] width 436 height 322
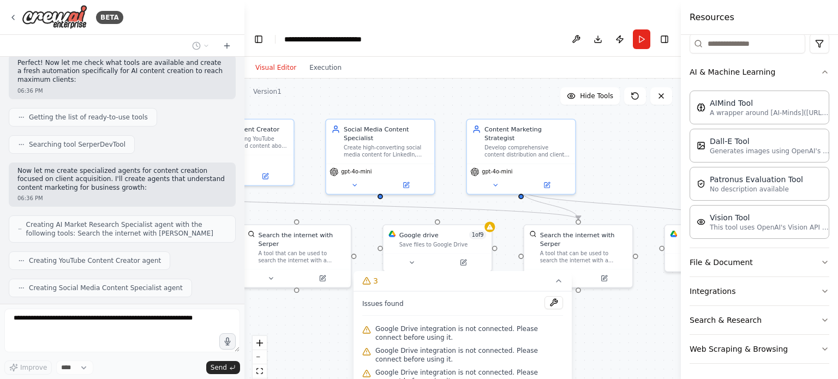
scroll to position [3242, 0]
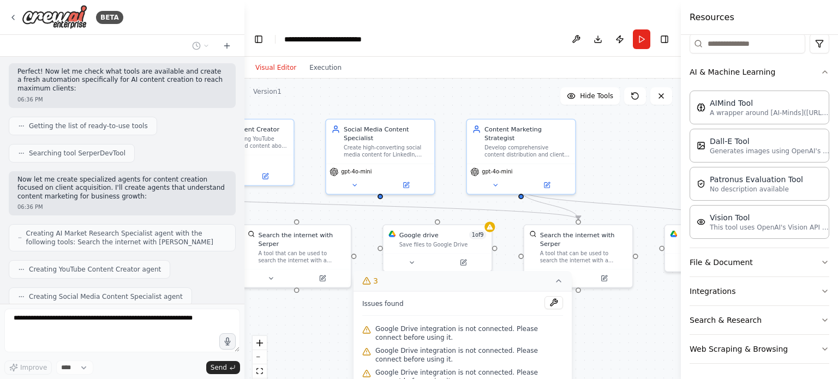
click at [561, 276] on icon at bounding box center [558, 280] width 9 height 9
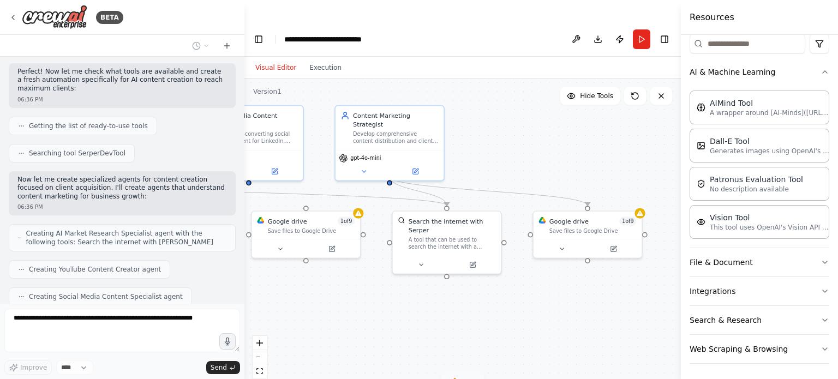
drag, startPoint x: 503, startPoint y: 314, endPoint x: 371, endPoint y: 300, distance: 132.7
click at [371, 300] on div ".deletable-edge-delete-btn { width: 20px; height: 20px; border: 0px solid #ffff…" at bounding box center [462, 240] width 436 height 322
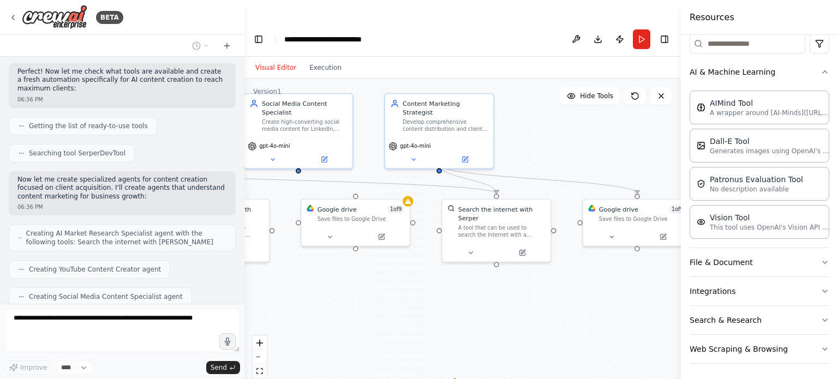
drag, startPoint x: 513, startPoint y: 306, endPoint x: 604, endPoint y: 296, distance: 91.7
click at [604, 296] on div ".deletable-edge-delete-btn { width: 20px; height: 20px; border: 0px solid #ffff…" at bounding box center [462, 240] width 436 height 322
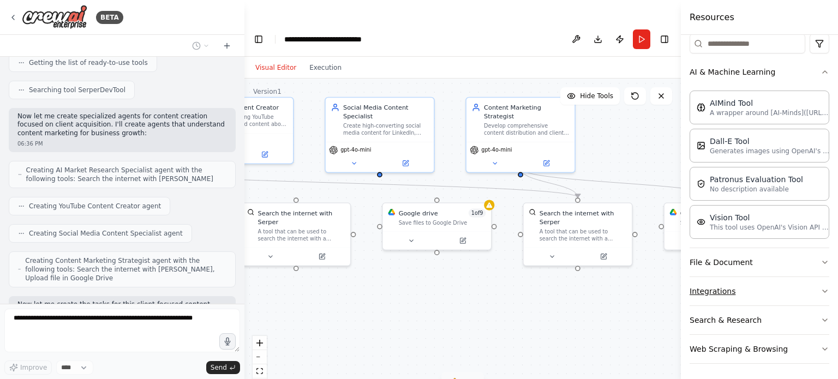
scroll to position [3314, 0]
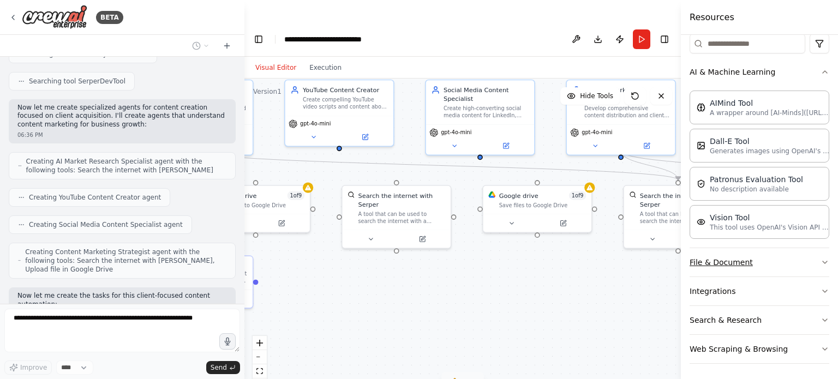
drag, startPoint x: 513, startPoint y: 281, endPoint x: 694, endPoint y: 264, distance: 181.3
click at [694, 264] on div "BETA i want to build an automation where the llm will generate a job descriptio…" at bounding box center [419, 211] width 838 height 379
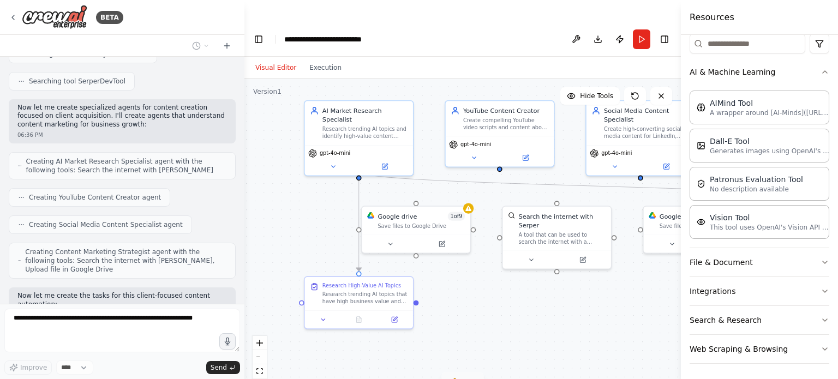
scroll to position [3340, 0]
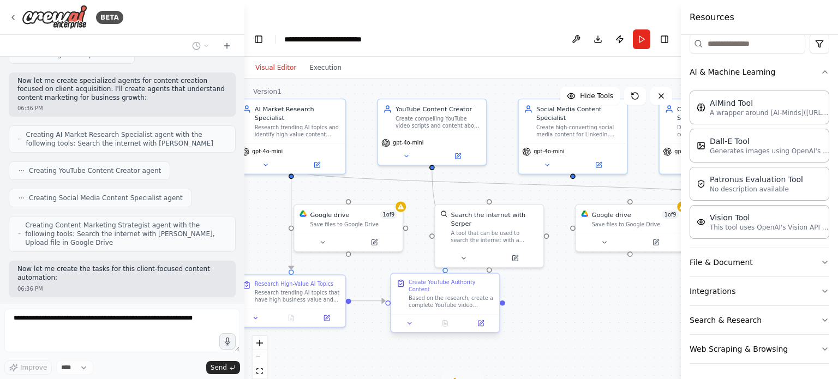
drag, startPoint x: 441, startPoint y: 248, endPoint x: 484, endPoint y: 268, distance: 47.6
click at [484, 268] on div ".deletable-edge-delete-btn { width: 20px; height: 20px; border: 0px solid #ffff…" at bounding box center [462, 240] width 436 height 322
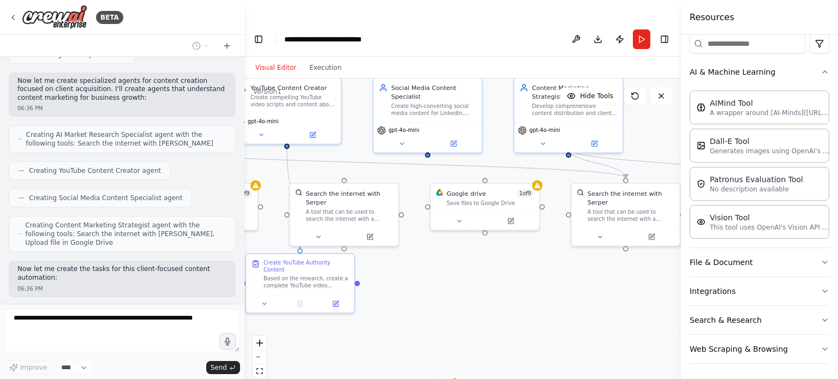
drag, startPoint x: 563, startPoint y: 274, endPoint x: 417, endPoint y: 252, distance: 147.2
click at [417, 252] on div ".deletable-edge-delete-btn { width: 20px; height: 20px; border: 0px solid #ffff…" at bounding box center [462, 240] width 436 height 322
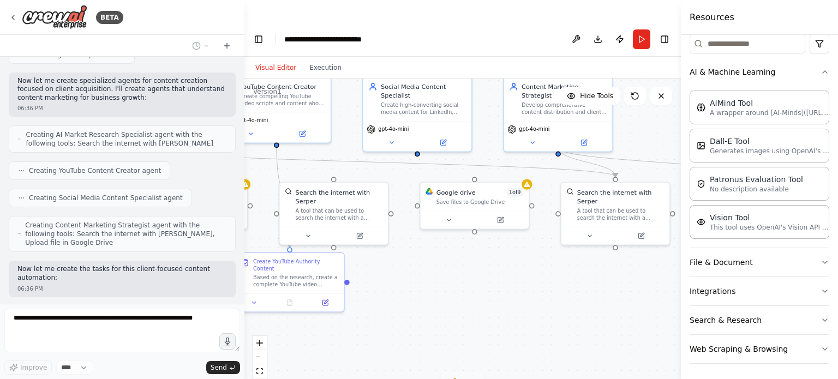
scroll to position [3368, 0]
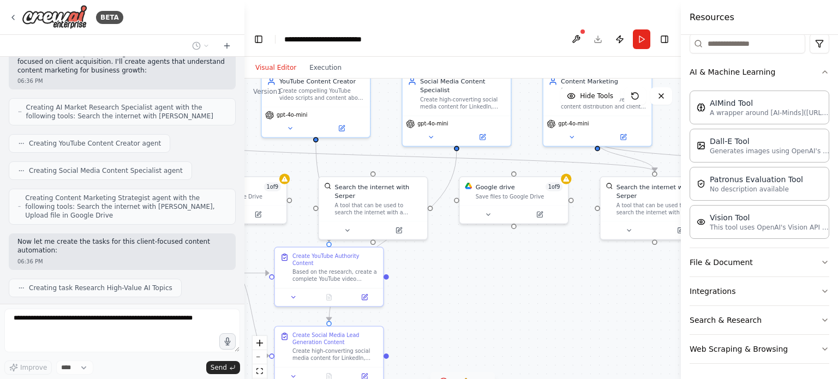
drag, startPoint x: 438, startPoint y: 308, endPoint x: 478, endPoint y: 302, distance: 39.6
click at [478, 302] on div ".deletable-edge-delete-btn { width: 20px; height: 20px; border: 0px solid #ffff…" at bounding box center [462, 240] width 436 height 322
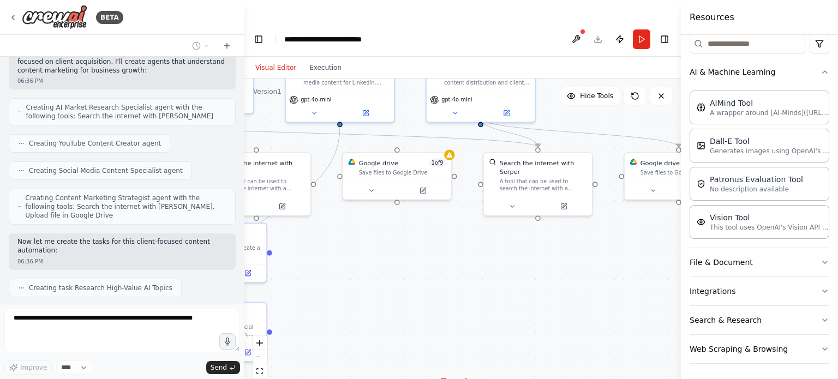
drag, startPoint x: 478, startPoint y: 302, endPoint x: 341, endPoint y: 313, distance: 136.8
click at [341, 313] on div ".deletable-edge-delete-btn { width: 20px; height: 20px; border: 0px solid #ffff…" at bounding box center [462, 240] width 436 height 322
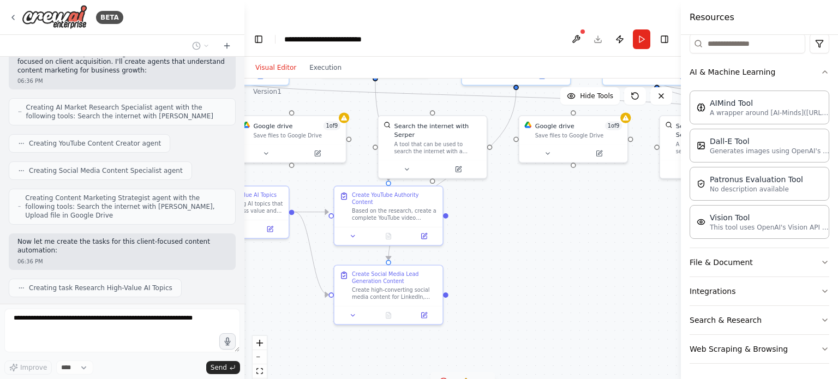
scroll to position [3394, 0]
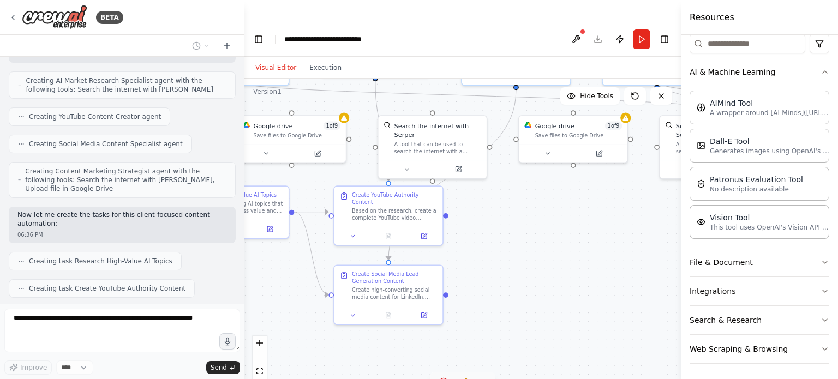
drag, startPoint x: 350, startPoint y: 266, endPoint x: 546, endPoint y: 194, distance: 208.6
click at [546, 194] on div ".deletable-edge-delete-btn { width: 20px; height: 20px; border: 0px solid #ffff…" at bounding box center [462, 240] width 436 height 322
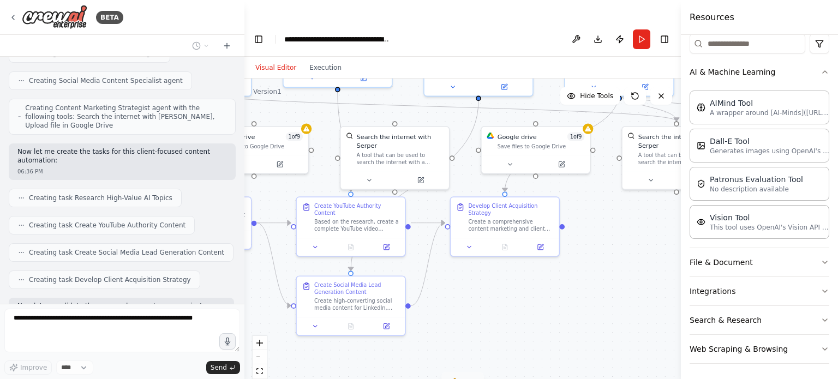
scroll to position [3494, 0]
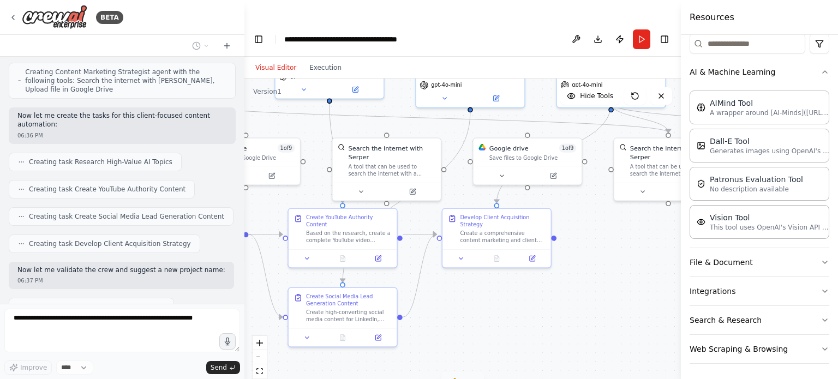
drag, startPoint x: 511, startPoint y: 288, endPoint x: 465, endPoint y: 311, distance: 51.0
click at [465, 311] on div ".deletable-edge-delete-btn { width: 20px; height: 20px; border: 0px solid #ffff…" at bounding box center [462, 240] width 436 height 322
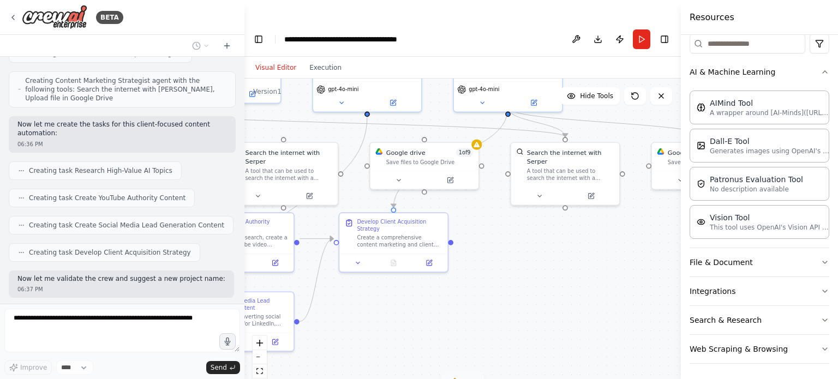
drag, startPoint x: 504, startPoint y: 315, endPoint x: 338, endPoint y: 315, distance: 166.3
click at [338, 315] on div ".deletable-edge-delete-btn { width: 20px; height: 20px; border: 0px solid #ffff…" at bounding box center [462, 240] width 436 height 322
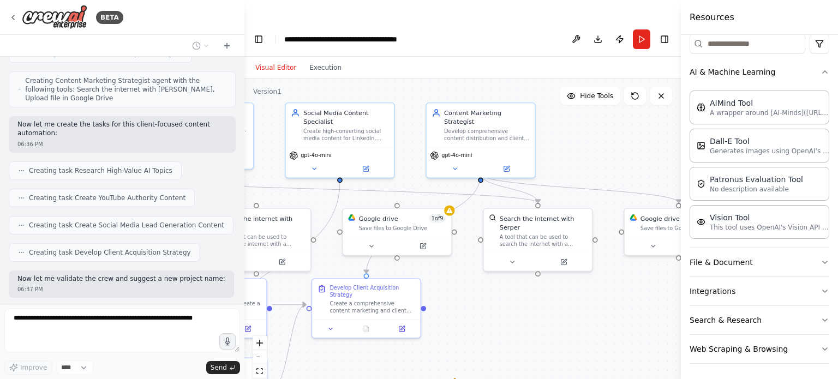
drag, startPoint x: 435, startPoint y: 270, endPoint x: 472, endPoint y: 368, distance: 104.7
click at [472, 368] on div "Version 1 Hide Tools .deletable-edge-delete-btn { width: 20px; height: 20px; bo…" at bounding box center [462, 240] width 436 height 322
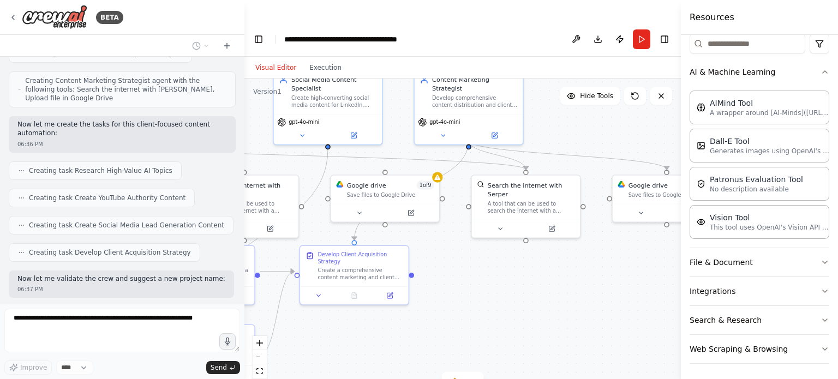
drag, startPoint x: 595, startPoint y: 148, endPoint x: 585, endPoint y: 87, distance: 62.0
click at [585, 87] on div ".deletable-edge-delete-btn { width: 20px; height: 20px; border: 0px solid #ffff…" at bounding box center [462, 240] width 436 height 322
click at [470, 377] on icon at bounding box center [470, 381] width 9 height 9
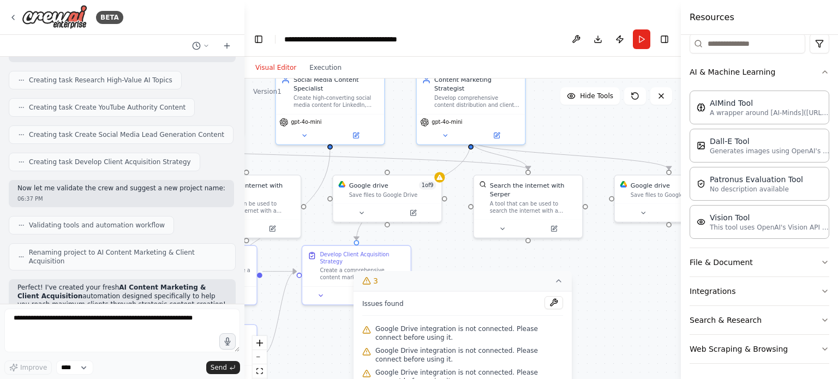
click at [555, 276] on icon at bounding box center [558, 280] width 9 height 9
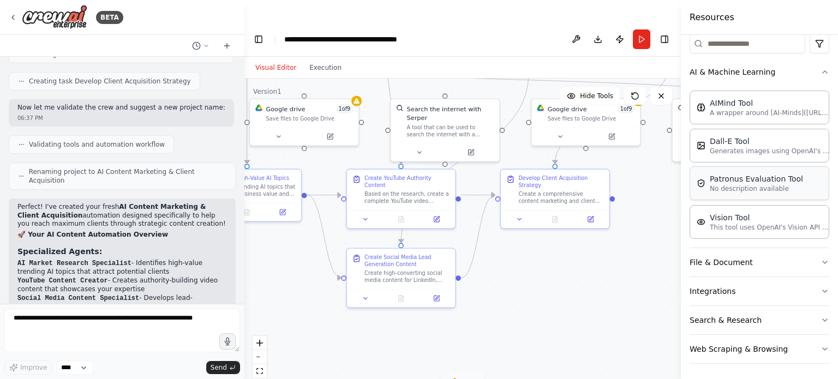
drag, startPoint x: 530, startPoint y: 272, endPoint x: 729, endPoint y: 196, distance: 213.2
click at [729, 196] on div "BETA i want to build an automation where the llm will generate a job descriptio…" at bounding box center [419, 211] width 838 height 379
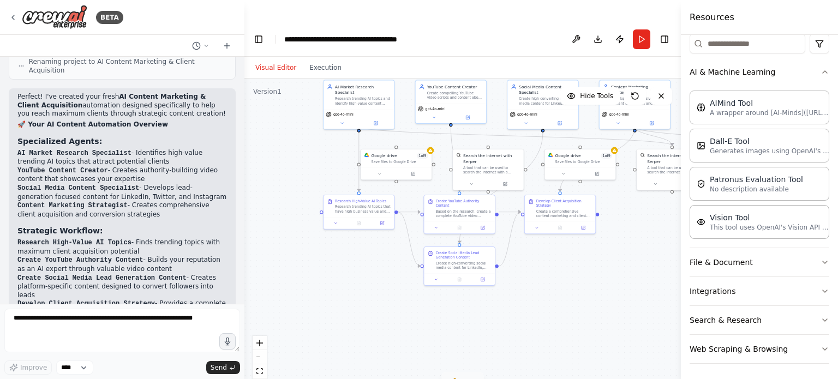
click at [298, 120] on div ".deletable-edge-delete-btn { width: 20px; height: 20px; border: 0px solid #ffff…" at bounding box center [462, 240] width 436 height 322
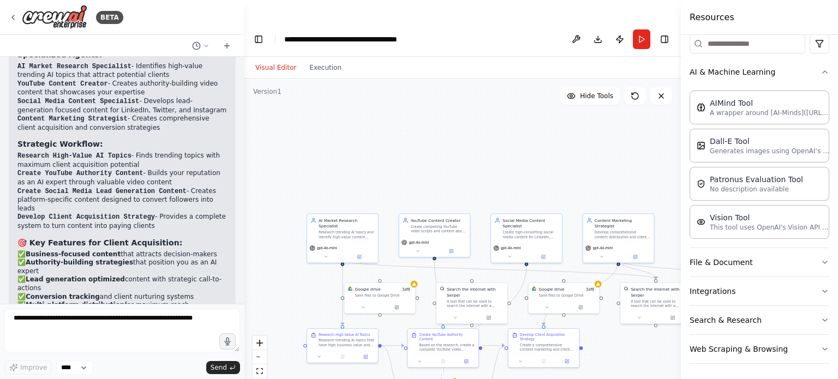
drag, startPoint x: 315, startPoint y: 189, endPoint x: 271, endPoint y: 338, distance: 155.1
click at [271, 338] on div ".deletable-edge-delete-btn { width: 20px; height: 20px; border: 0px solid #ffff…" at bounding box center [462, 240] width 436 height 322
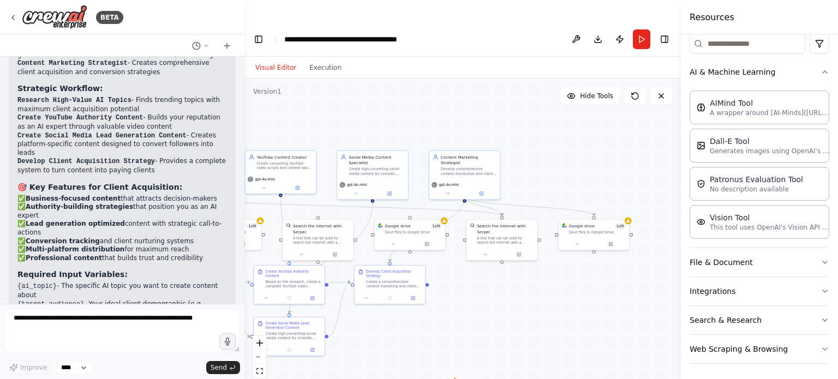
drag, startPoint x: 373, startPoint y: 157, endPoint x: 246, endPoint y: 78, distance: 148.9
click at [246, 79] on div ".deletable-edge-delete-btn { width: 20px; height: 20px; border: 0px solid #ffff…" at bounding box center [462, 240] width 436 height 322
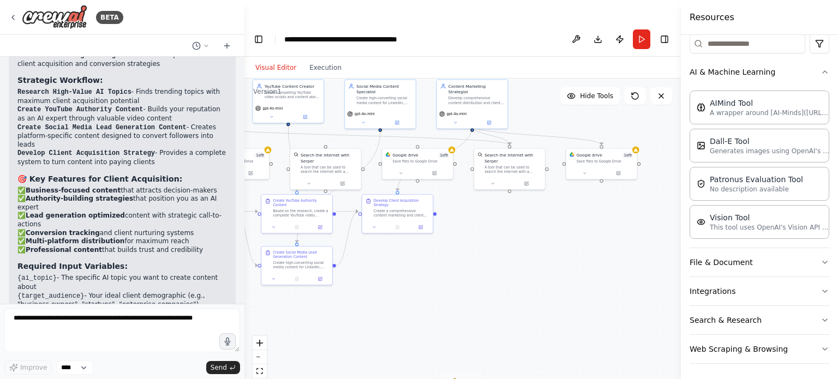
drag, startPoint x: 515, startPoint y: 115, endPoint x: 524, endPoint y: 40, distance: 75.3
click at [524, 57] on div "Visual Editor Execution Version 1 Hide Tools .deletable-edge-delete-btn { width…" at bounding box center [462, 229] width 436 height 344
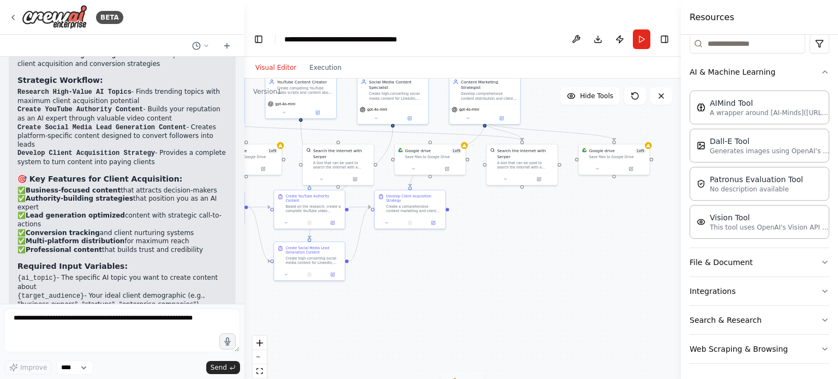
drag, startPoint x: 427, startPoint y: 238, endPoint x: 544, endPoint y: 235, distance: 116.8
click at [544, 235] on div ".deletable-edge-delete-btn { width: 20px; height: 20px; border: 0px solid #ffff…" at bounding box center [462, 240] width 436 height 322
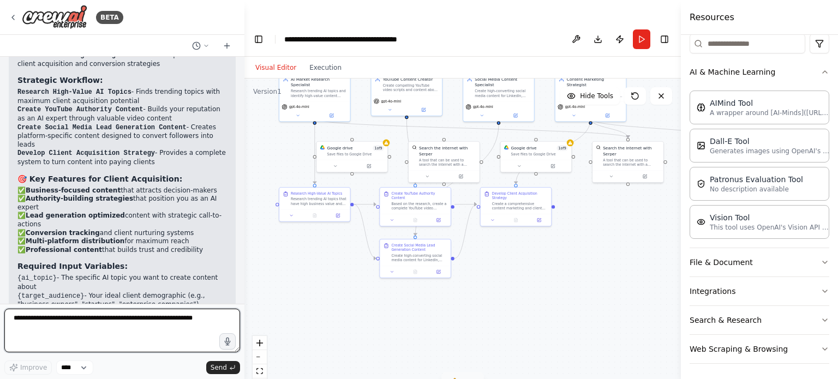
click at [75, 315] on textarea at bounding box center [122, 331] width 236 height 44
type textarea "**********"
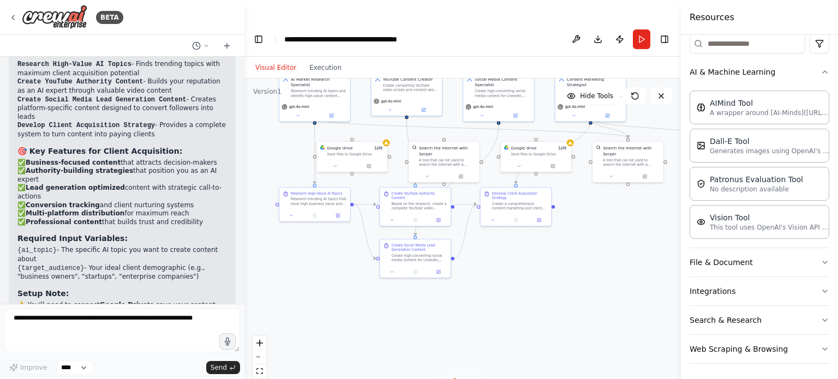
scroll to position [3981, 0]
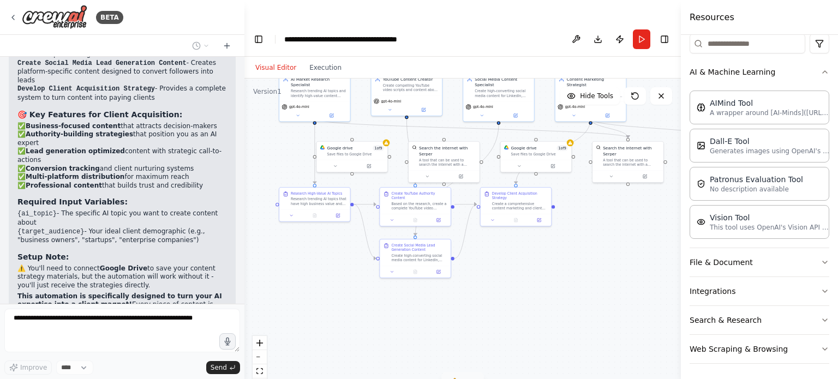
drag, startPoint x: 35, startPoint y: 285, endPoint x: 89, endPoint y: 291, distance: 54.3
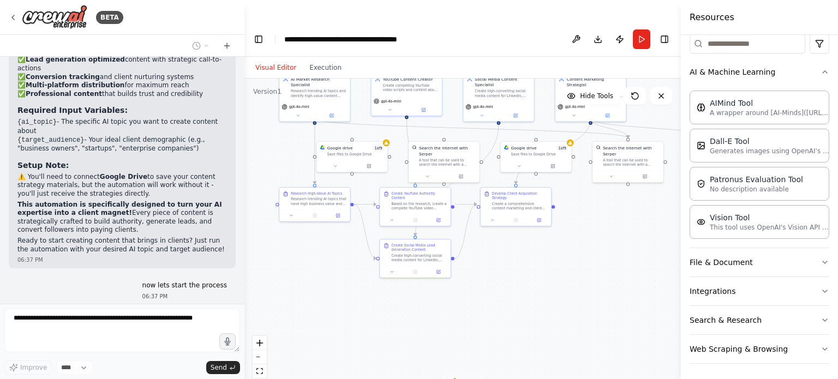
drag, startPoint x: 39, startPoint y: 282, endPoint x: 72, endPoint y: 290, distance: 33.5
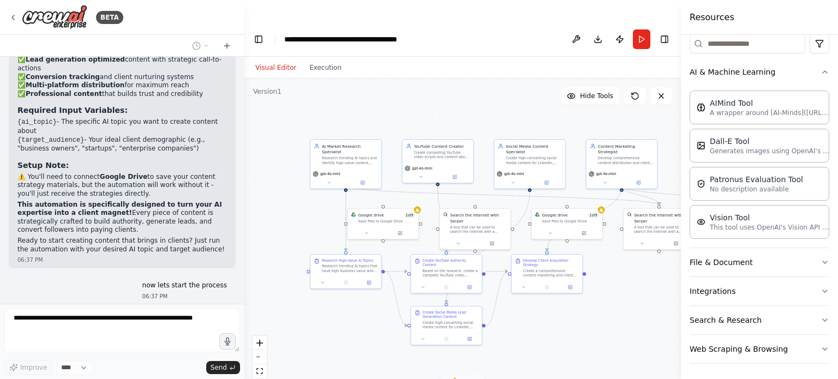
drag, startPoint x: 294, startPoint y: 262, endPoint x: 326, endPoint y: 330, distance: 74.9
click at [326, 330] on div ".deletable-edge-delete-btn { width: 20px; height: 20px; border: 0px solid #ffff…" at bounding box center [462, 240] width 436 height 322
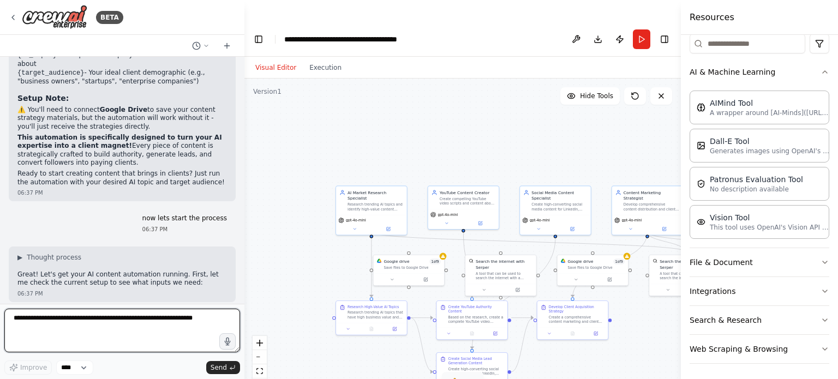
drag, startPoint x: 285, startPoint y: 203, endPoint x: 311, endPoint y: 249, distance: 52.0
click at [311, 249] on div ".deletable-edge-delete-btn { width: 20px; height: 20px; border: 0px solid #ffff…" at bounding box center [462, 240] width 436 height 322
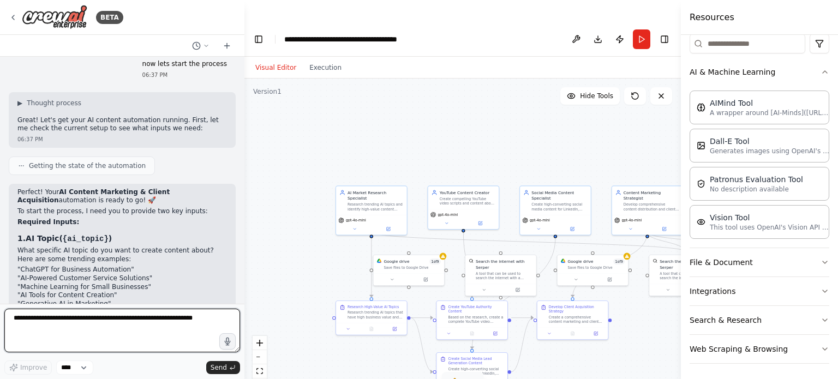
scroll to position [4294, 0]
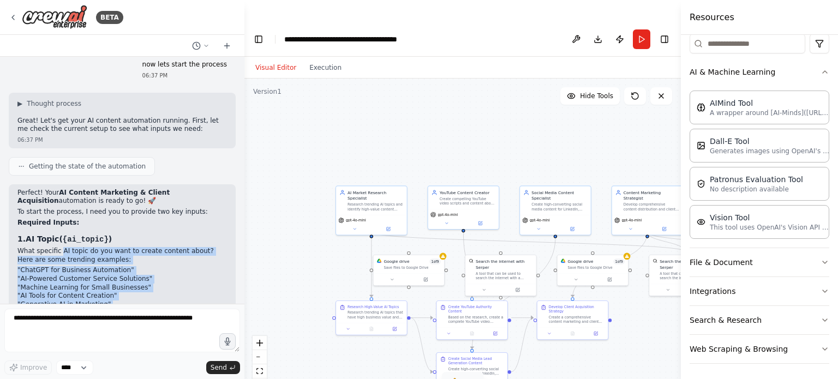
drag, startPoint x: 59, startPoint y: 122, endPoint x: 136, endPoint y: 194, distance: 105.3
click at [136, 194] on div "Perfect! Your AI Content Marketing & Client Acquisition automation is ready to …" at bounding box center [121, 361] width 209 height 345
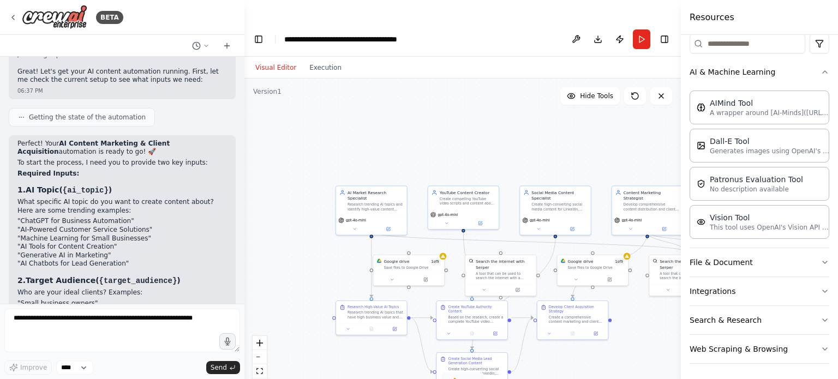
scroll to position [4401, 0]
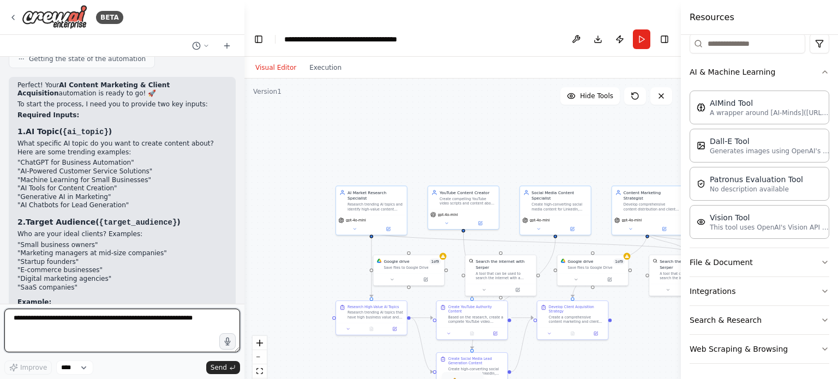
click at [76, 324] on textarea at bounding box center [122, 331] width 236 height 44
click at [15, 320] on textarea "**********" at bounding box center [122, 331] width 236 height 44
type textarea "**********"
click at [75, 340] on textarea "**********" at bounding box center [122, 331] width 236 height 44
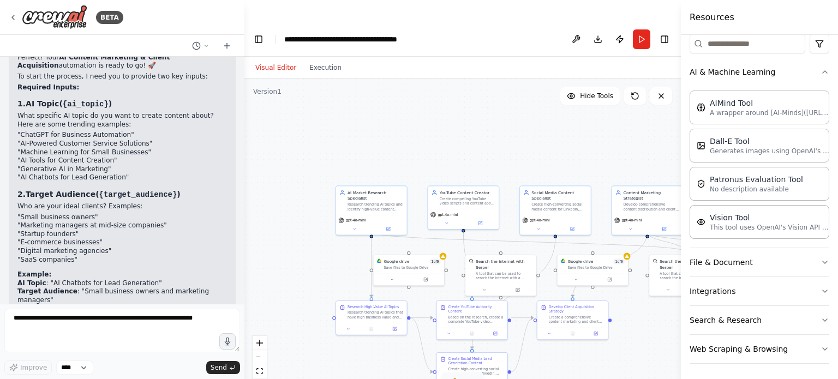
scroll to position [4474, 0]
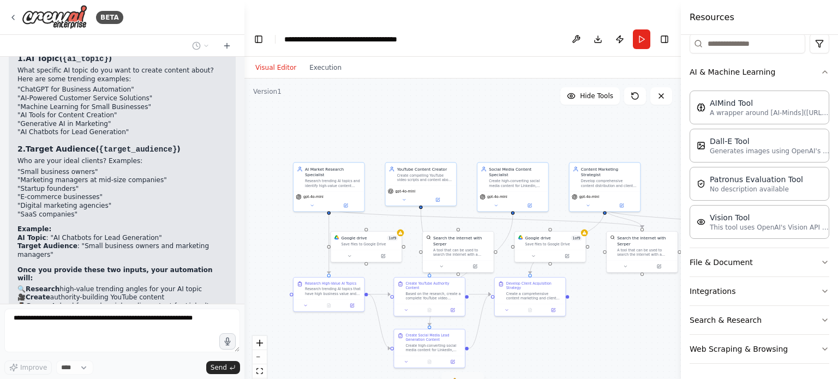
drag, startPoint x: 321, startPoint y: 111, endPoint x: 277, endPoint y: 89, distance: 49.0
click at [277, 89] on div ".deletable-edge-delete-btn { width: 20px; height: 20px; border: 0px solid #ffff…" at bounding box center [462, 240] width 436 height 322
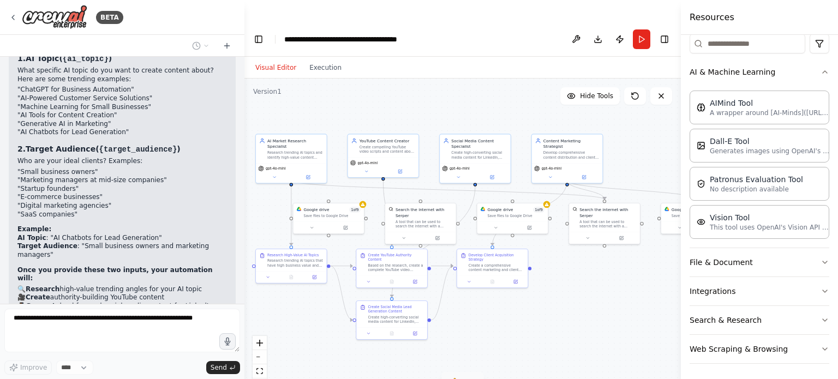
drag, startPoint x: 377, startPoint y: 87, endPoint x: 336, endPoint y: 59, distance: 49.9
click at [336, 79] on div ".deletable-edge-delete-btn { width: 20px; height: 20px; border: 0px solid #ffff…" at bounding box center [462, 240] width 436 height 322
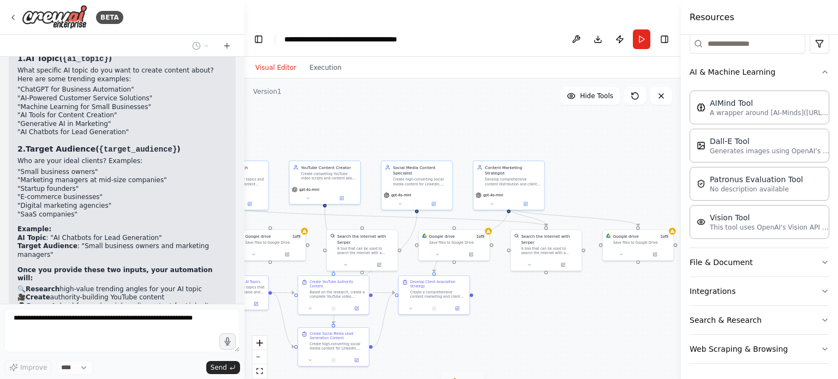
drag, startPoint x: 519, startPoint y: 292, endPoint x: 458, endPoint y: 329, distance: 71.5
click at [458, 329] on div ".deletable-edge-delete-btn { width: 20px; height: 20px; border: 0px solid #ffff…" at bounding box center [462, 240] width 436 height 322
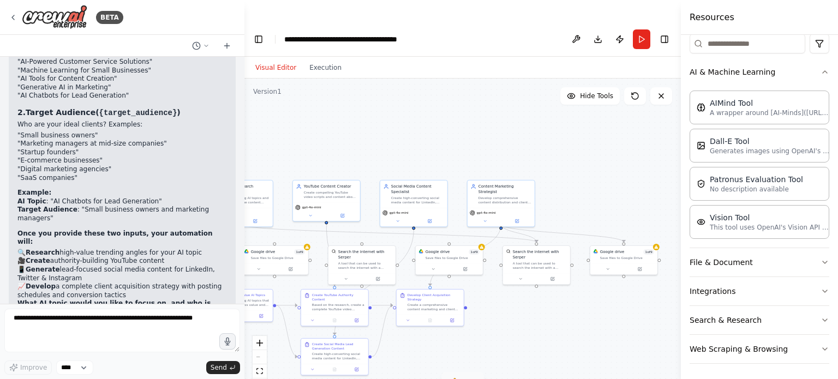
click at [498, 296] on div ".deletable-edge-delete-btn { width: 20px; height: 20px; border: 0px solid #ffff…" at bounding box center [462, 240] width 436 height 322
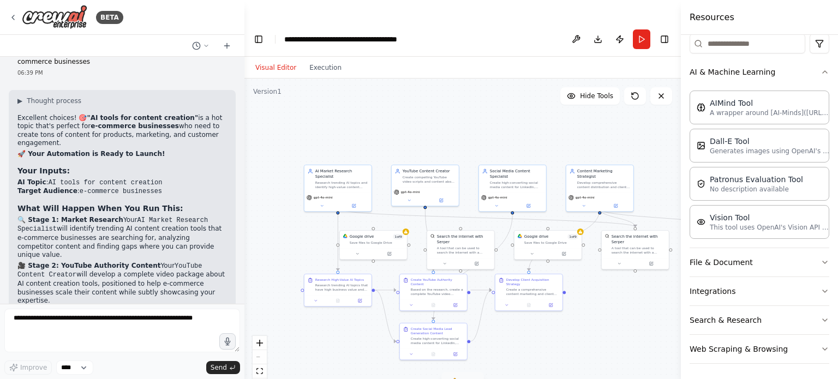
drag, startPoint x: 276, startPoint y: 142, endPoint x: 381, endPoint y: 125, distance: 106.6
click at [381, 125] on div ".deletable-edge-delete-btn { width: 20px; height: 20px; border: 0px solid #ffff…" at bounding box center [462, 240] width 436 height 322
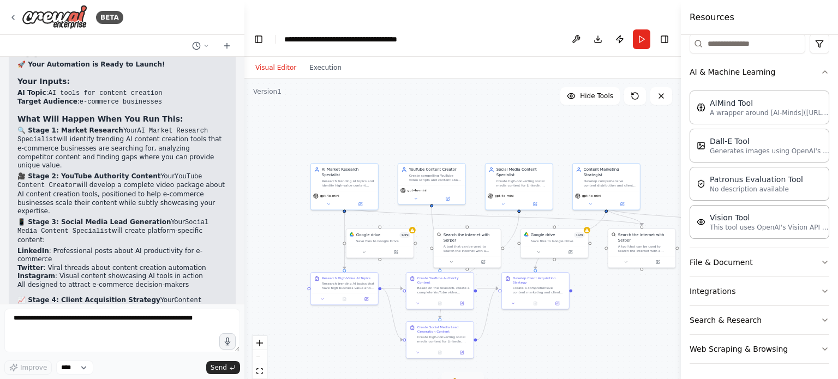
scroll to position [4904, 0]
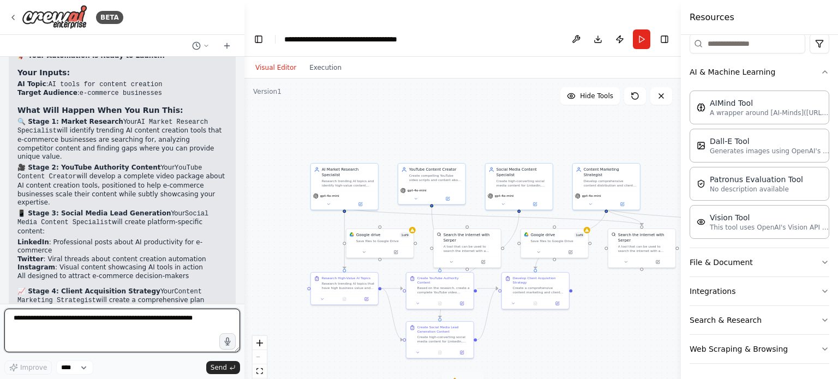
click at [106, 314] on textarea at bounding box center [122, 331] width 236 height 44
type textarea "*"
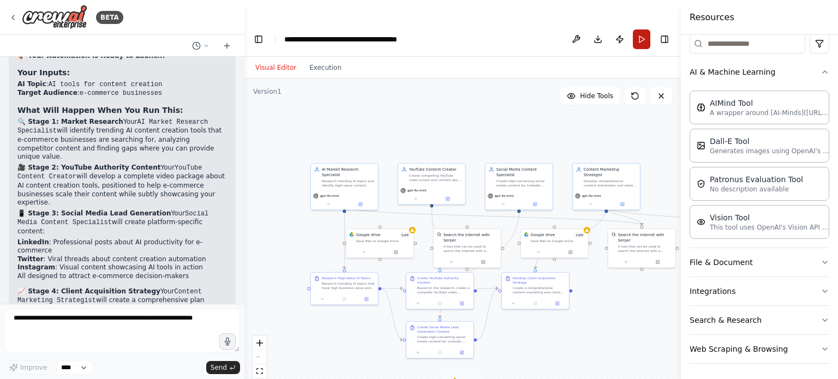
click at [641, 29] on button "Run" at bounding box center [641, 39] width 17 height 20
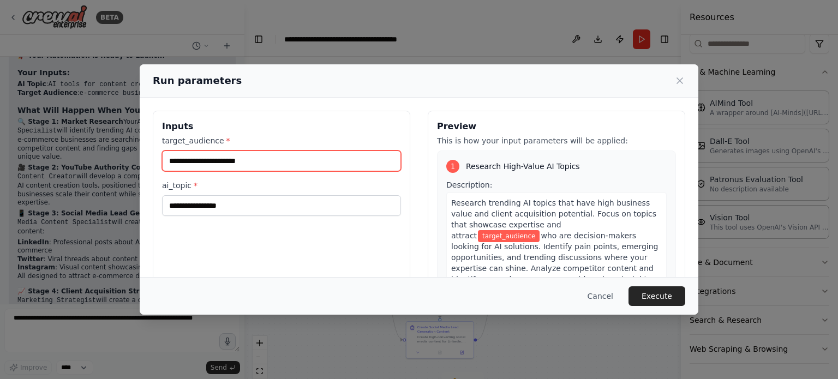
click at [279, 162] on input "target_audience *" at bounding box center [281, 161] width 239 height 21
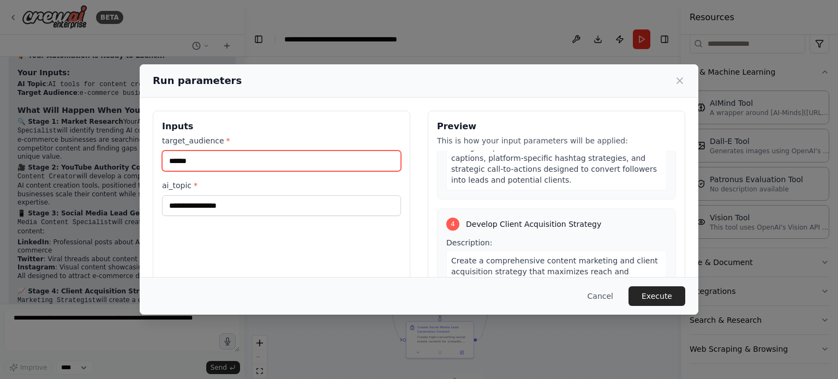
scroll to position [763, 0]
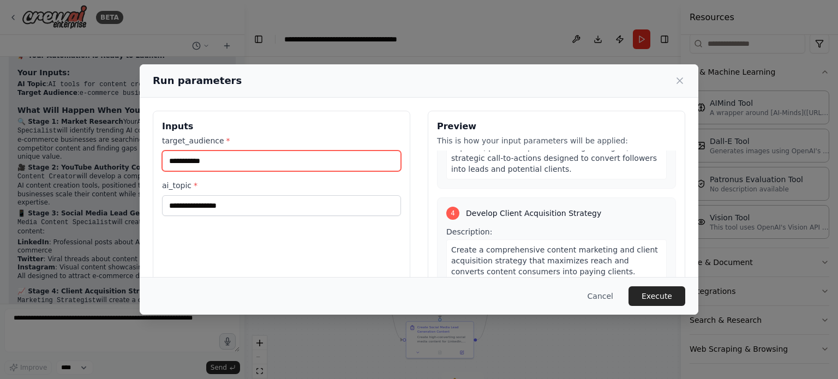
type input "**********"
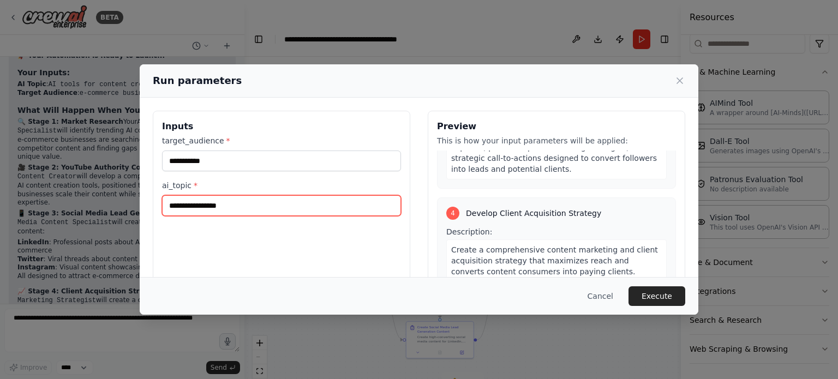
click at [284, 198] on input "ai_topic *" at bounding box center [281, 205] width 239 height 21
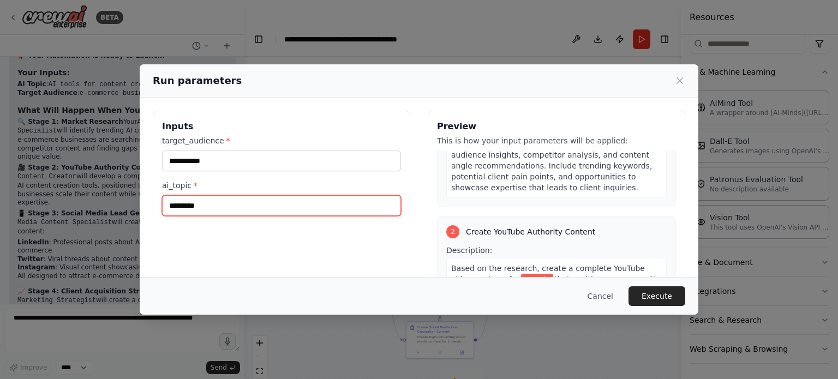
scroll to position [188, 0]
type input "********"
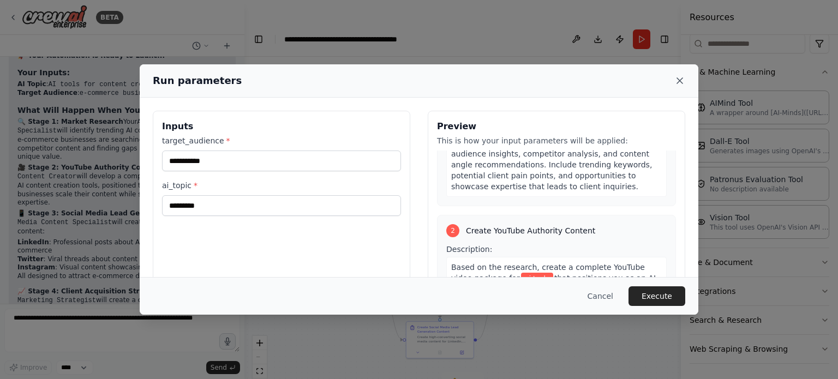
click at [681, 80] on icon at bounding box center [679, 80] width 5 height 5
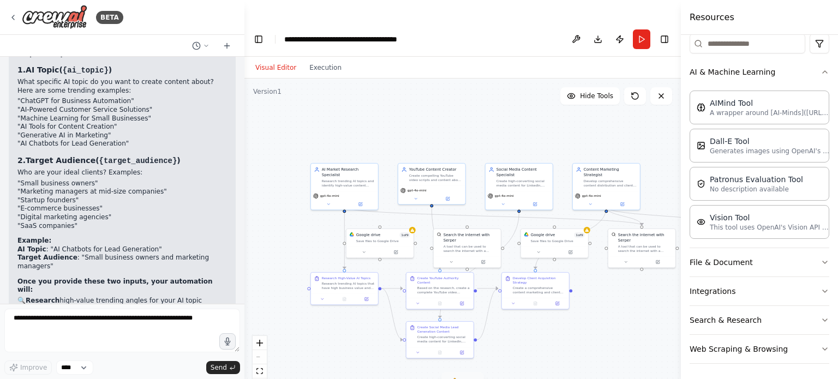
scroll to position [4462, 0]
click at [642, 29] on button "Run" at bounding box center [641, 39] width 17 height 20
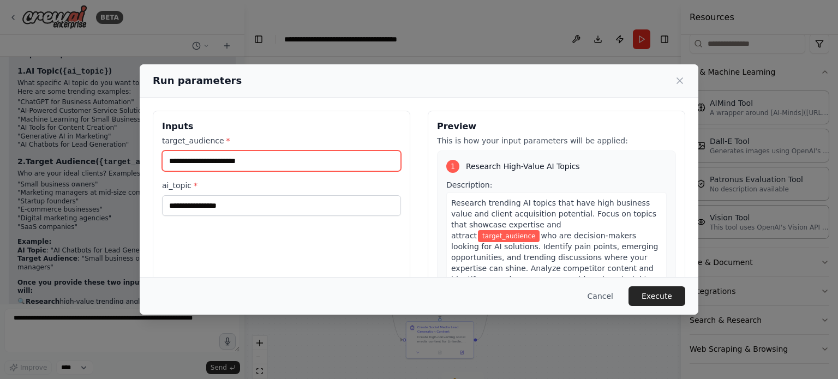
click at [323, 170] on input "target_audience *" at bounding box center [281, 161] width 239 height 21
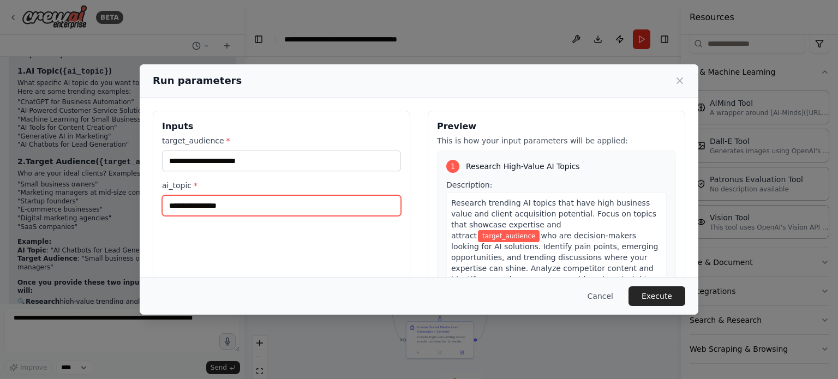
click at [286, 211] on input "ai_topic *" at bounding box center [281, 205] width 239 height 21
type input "**********"
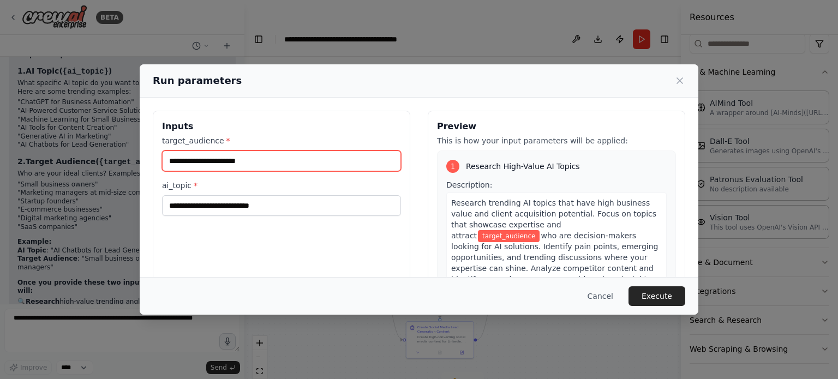
click at [250, 157] on input "target_audience *" at bounding box center [281, 161] width 239 height 21
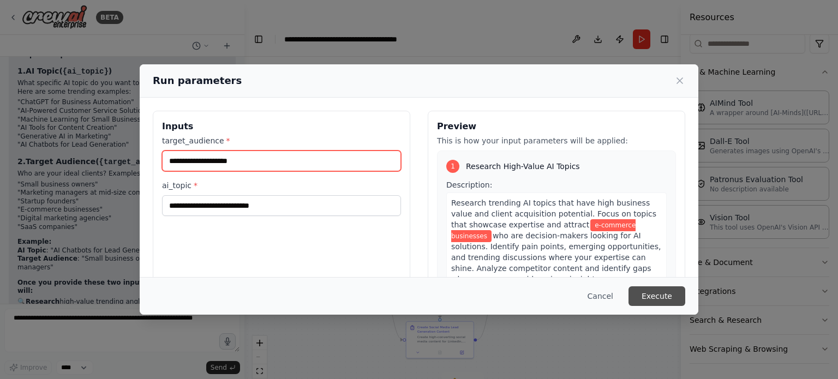
type input "**********"
click at [669, 288] on button "Execute" at bounding box center [656, 296] width 57 height 20
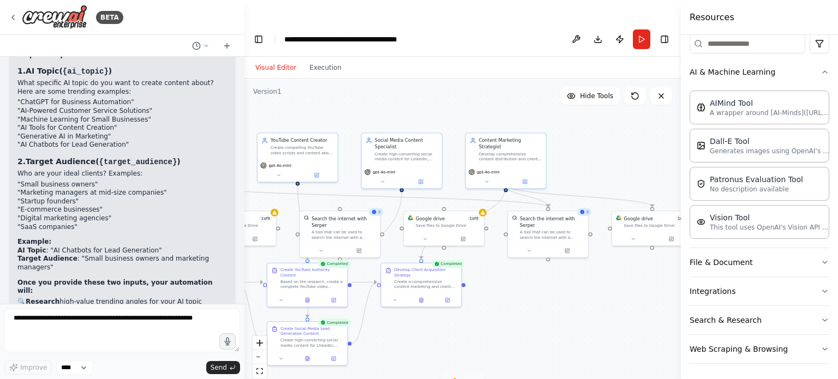
drag, startPoint x: 448, startPoint y: 111, endPoint x: 284, endPoint y: 76, distance: 167.9
click at [284, 79] on div ".deletable-edge-delete-btn { width: 20px; height: 20px; border: 0px solid #ffff…" at bounding box center [462, 240] width 436 height 322
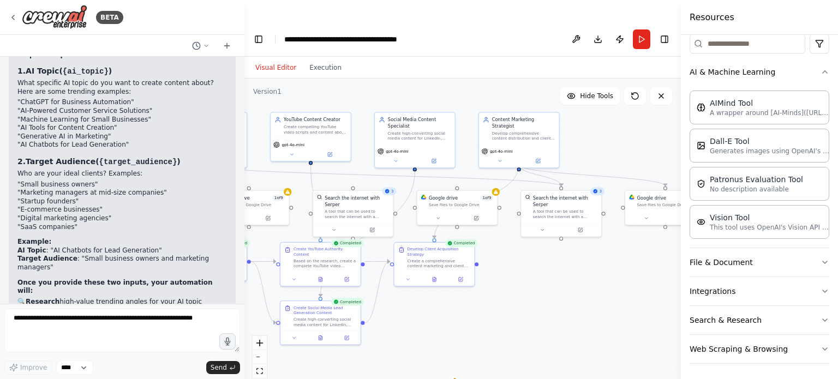
drag, startPoint x: 477, startPoint y: 297, endPoint x: 513, endPoint y: 277, distance: 41.0
click at [513, 277] on div ".deletable-edge-delete-btn { width: 20px; height: 20px; border: 0px solid #ffff…" at bounding box center [462, 240] width 436 height 322
